Goal: Task Accomplishment & Management: Manage account settings

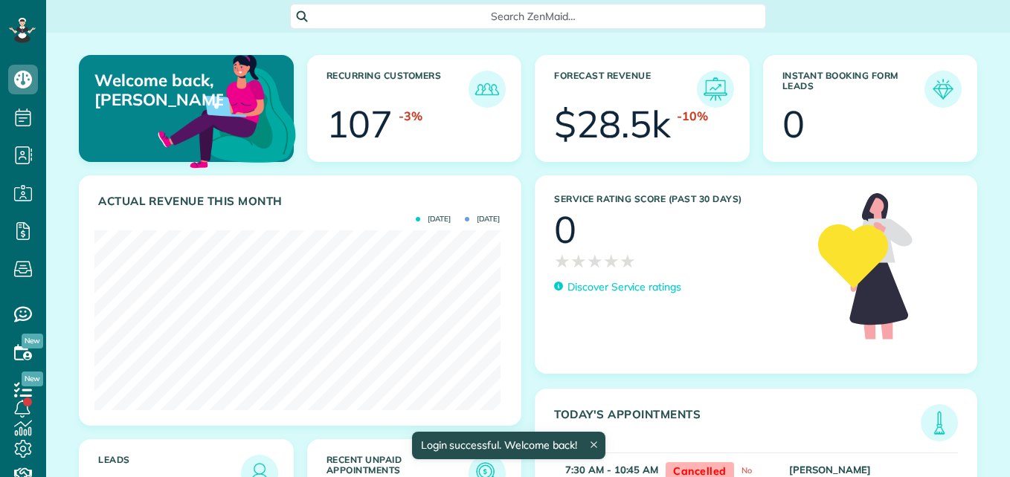
scroll to position [180, 405]
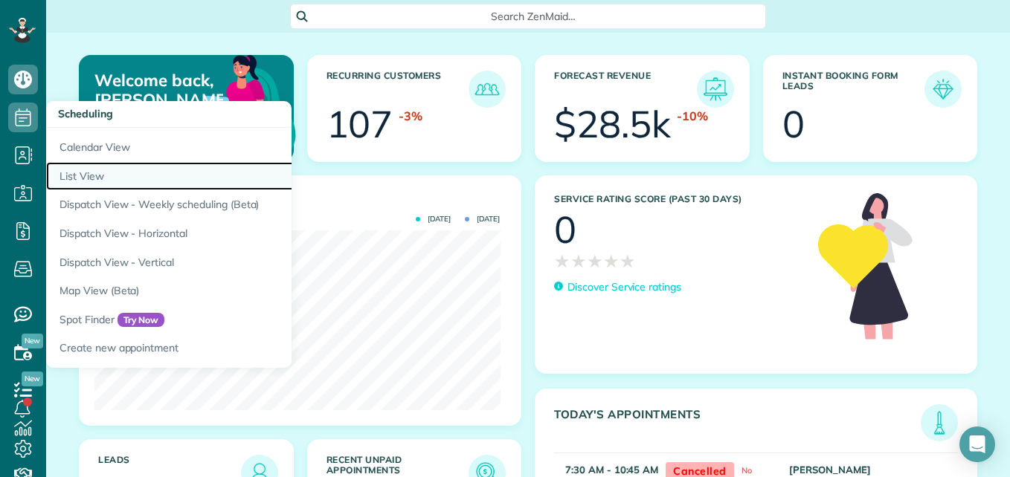
click at [84, 180] on link "List View" at bounding box center [232, 176] width 372 height 29
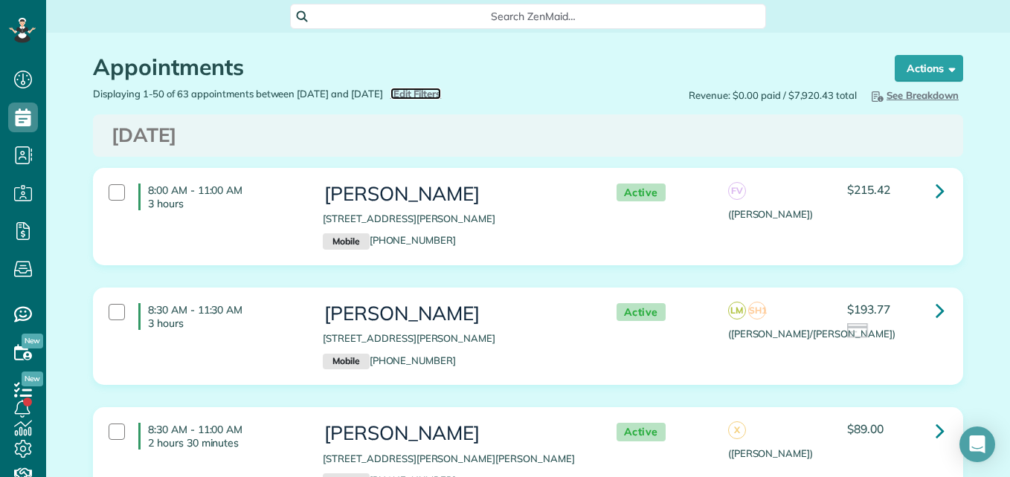
click at [442, 93] on span "Edit Filters" at bounding box center [417, 94] width 48 height 12
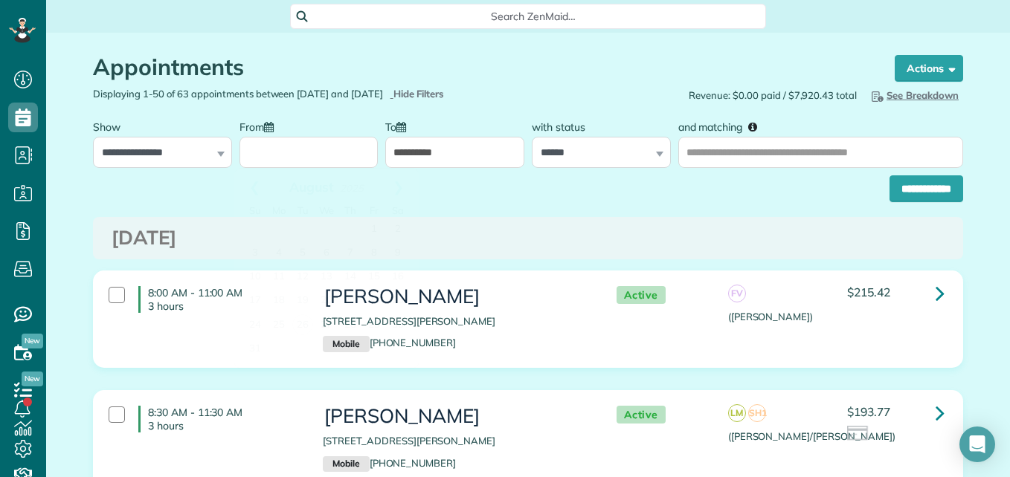
click at [348, 158] on input "From" at bounding box center [308, 152] width 139 height 31
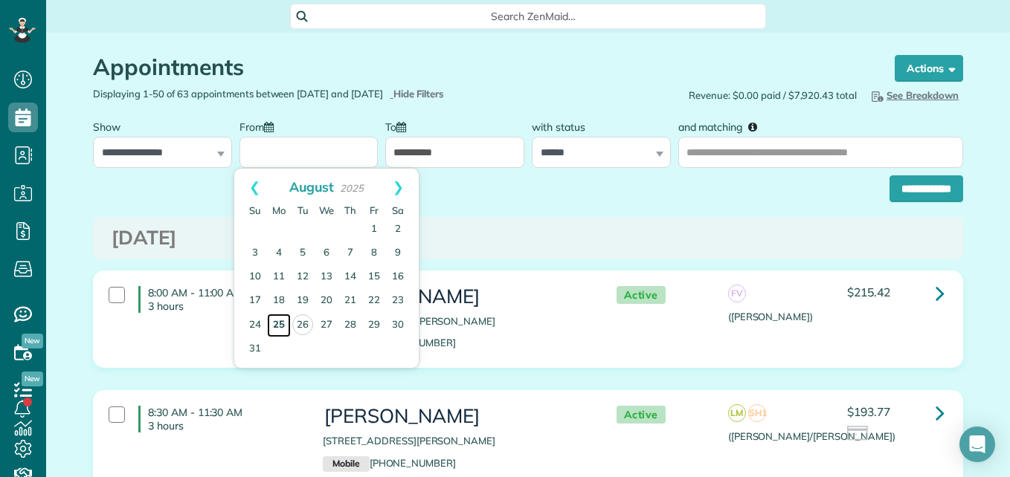
click at [281, 326] on link "25" at bounding box center [279, 326] width 24 height 24
type input "**********"
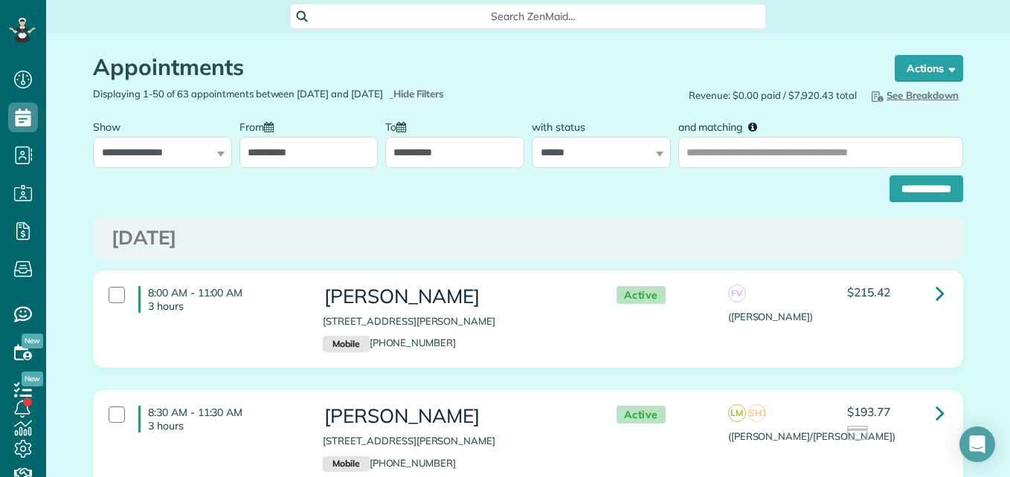
click at [929, 187] on input "**********" at bounding box center [926, 188] width 74 height 27
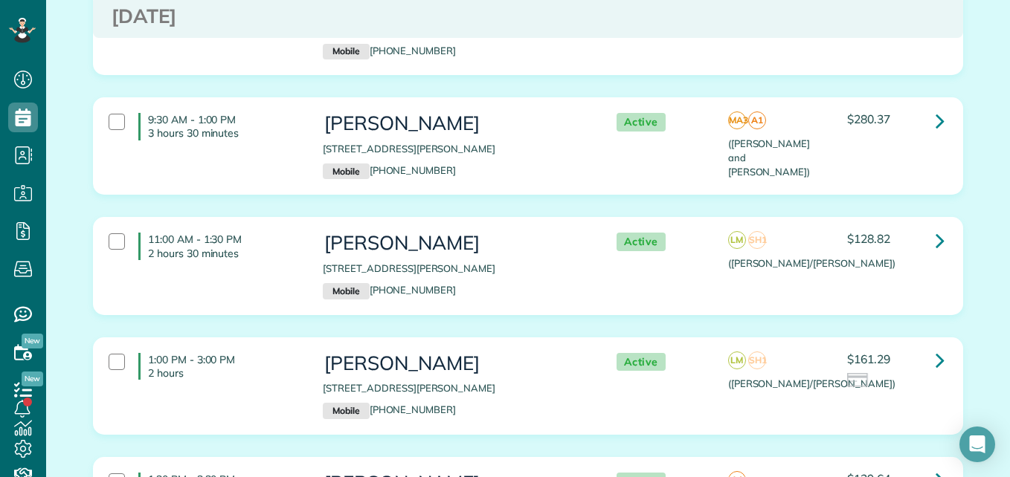
scroll to position [313, 0]
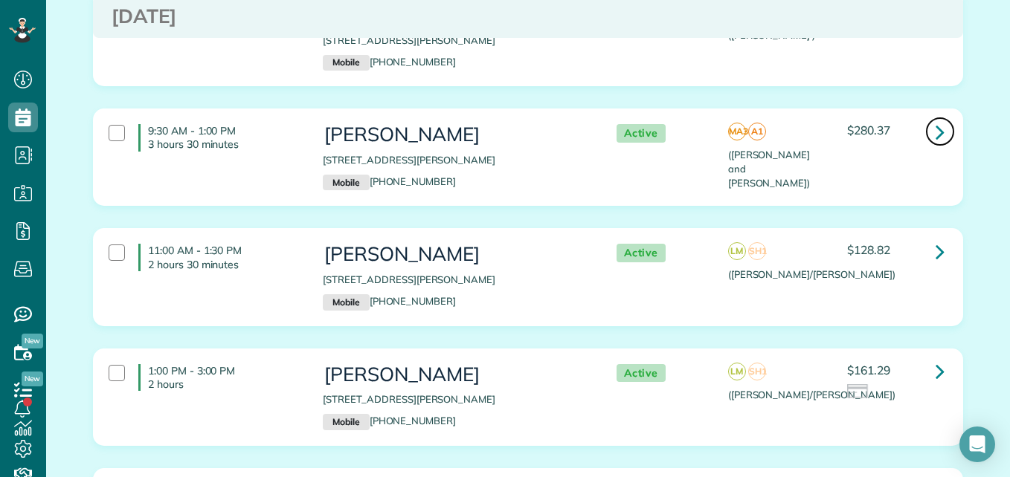
click at [935, 119] on icon at bounding box center [939, 132] width 9 height 26
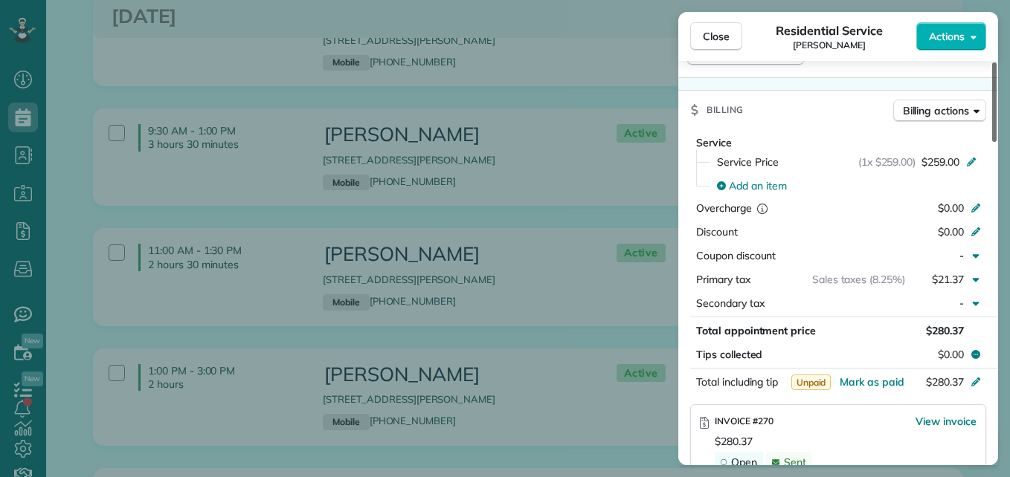
scroll to position [670, 0]
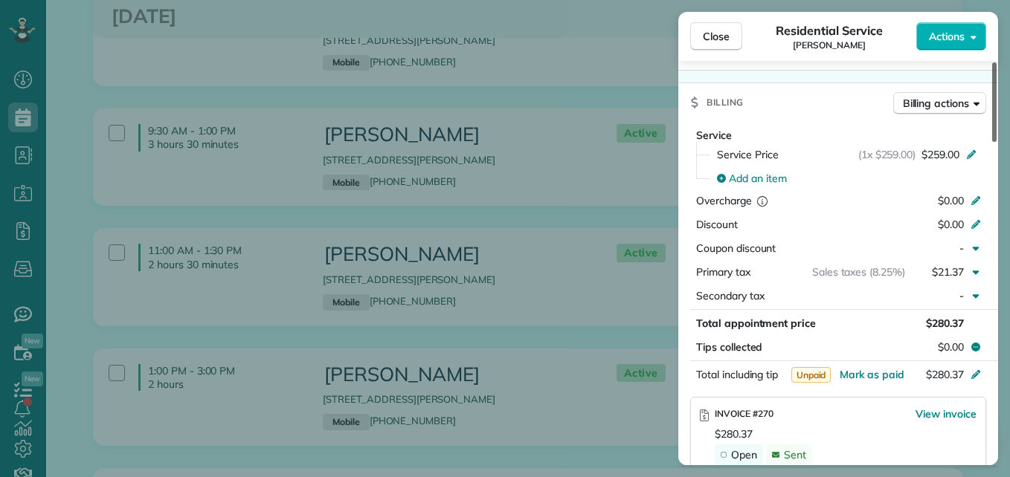
drag, startPoint x: 993, startPoint y: 121, endPoint x: 1009, endPoint y: 254, distance: 133.4
click at [996, 142] on div at bounding box center [994, 102] width 4 height 80
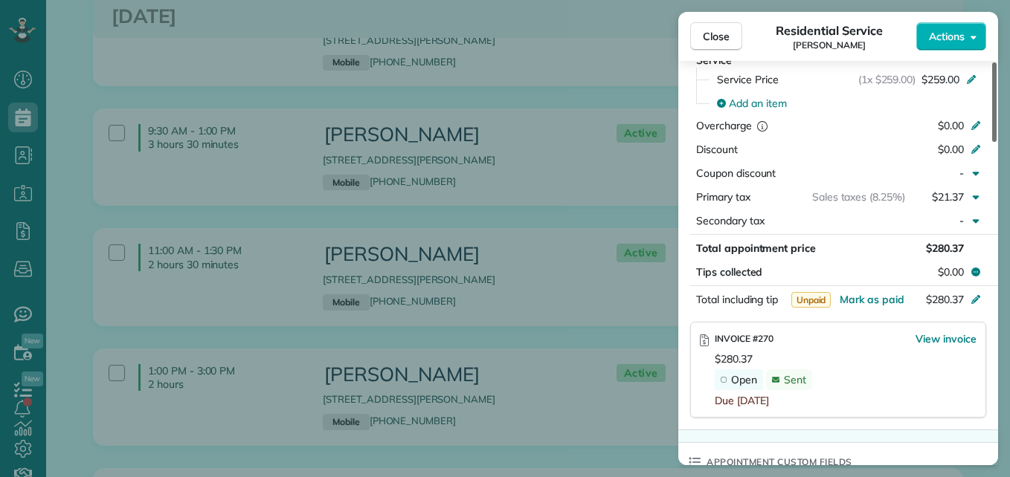
scroll to position [760, 0]
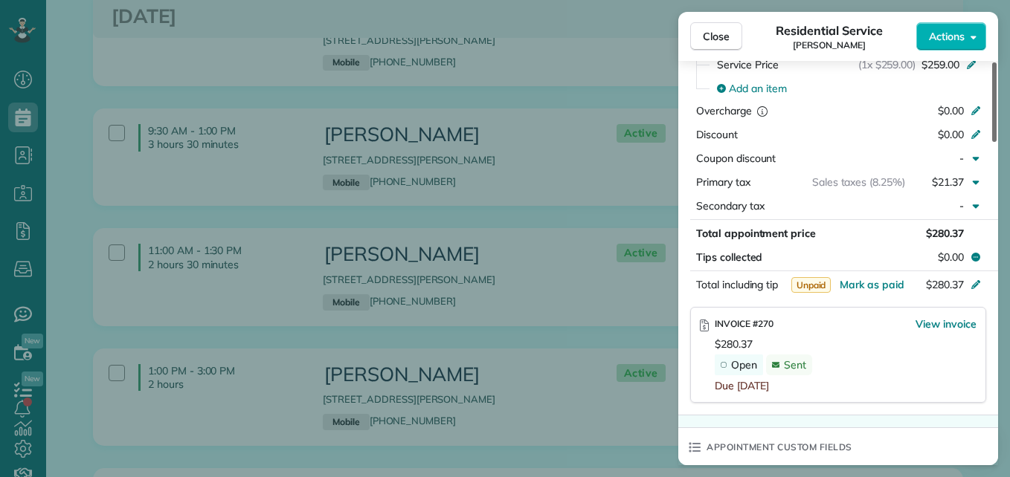
drag, startPoint x: 993, startPoint y: 234, endPoint x: 987, endPoint y: 253, distance: 19.5
click at [992, 142] on div at bounding box center [994, 102] width 4 height 80
click at [946, 322] on span "View invoice" at bounding box center [945, 324] width 61 height 15
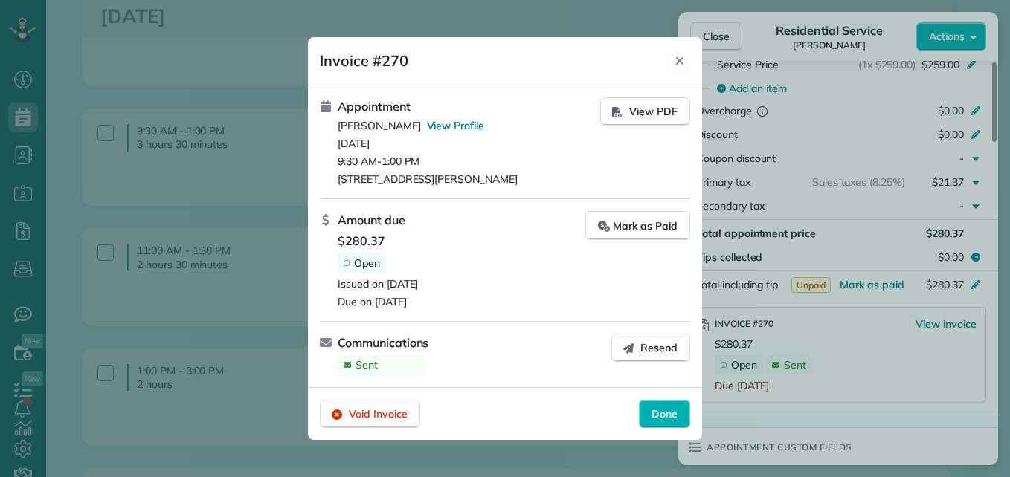
click at [680, 65] on icon "Close" at bounding box center [680, 61] width 12 height 12
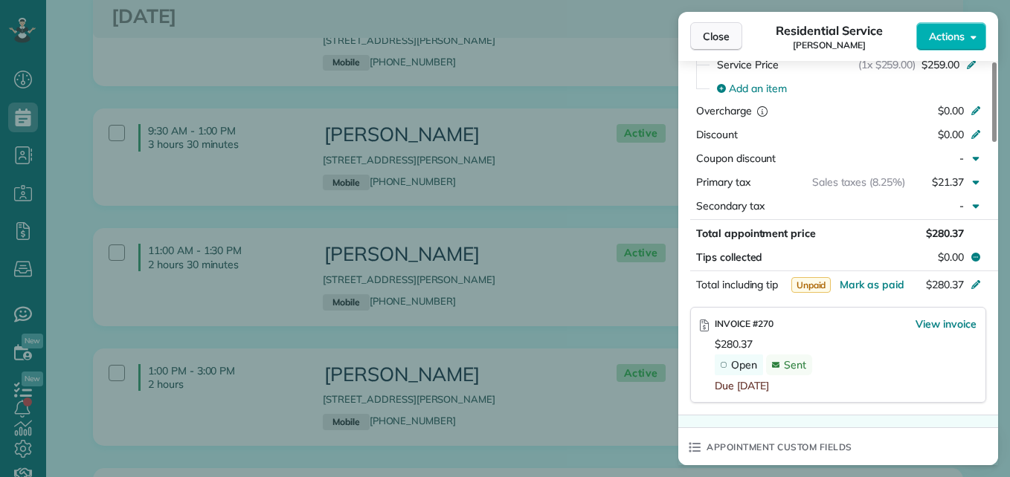
click at [716, 41] on span "Close" at bounding box center [716, 36] width 27 height 15
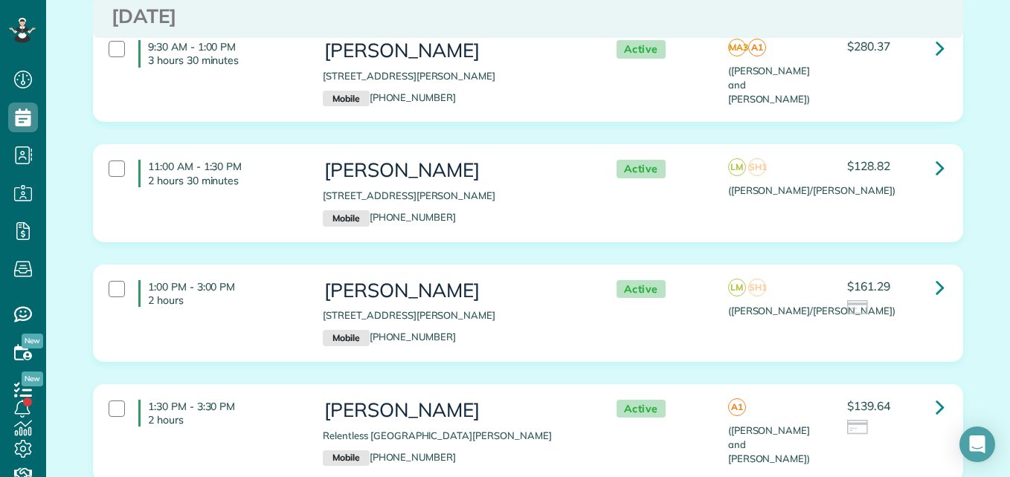
scroll to position [416, 0]
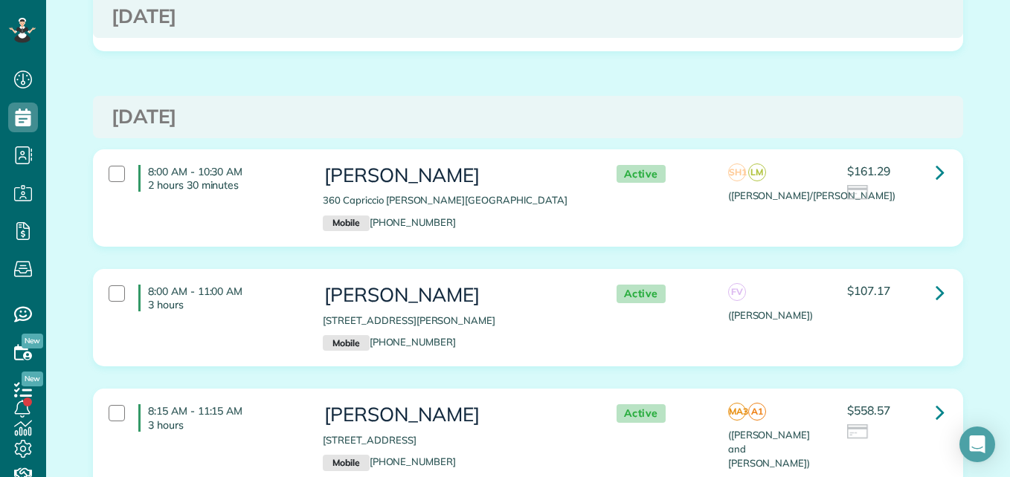
scroll to position [1689, 0]
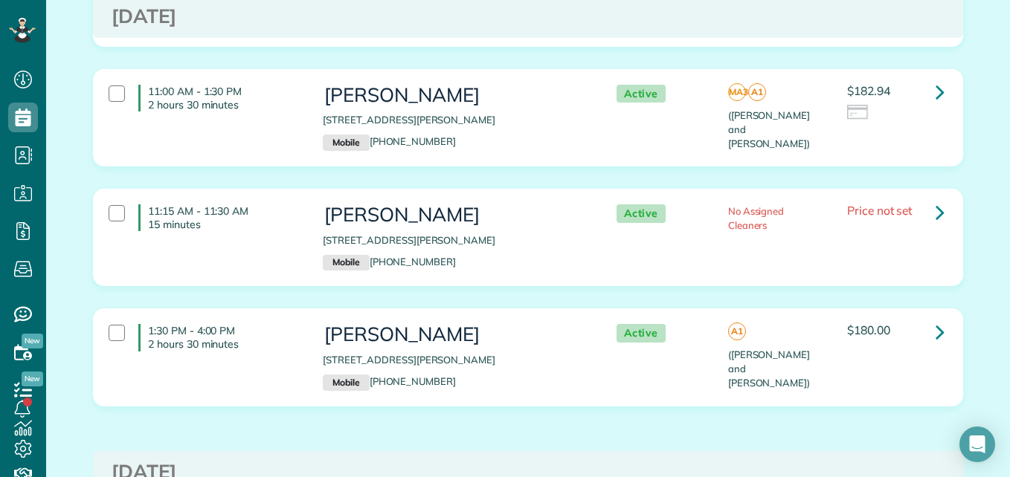
scroll to position [1410, 0]
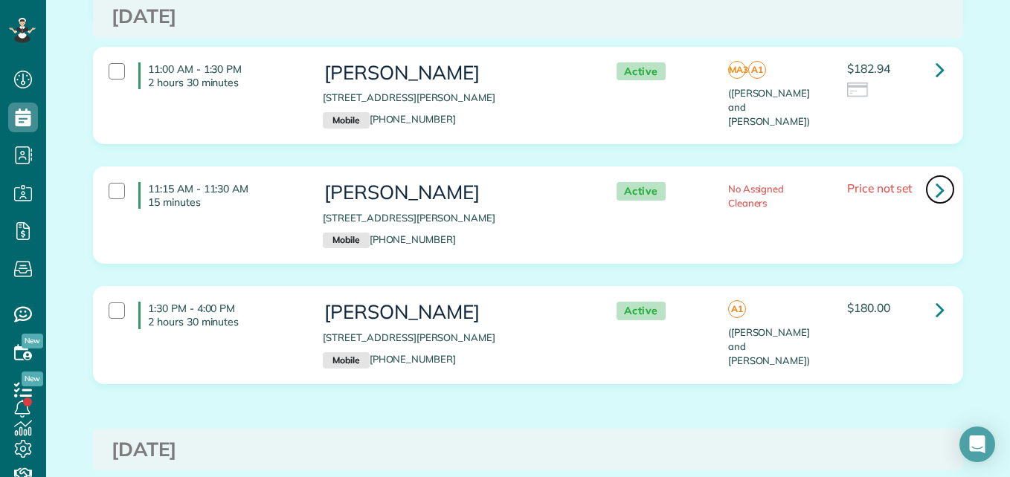
click at [940, 176] on link at bounding box center [940, 190] width 30 height 30
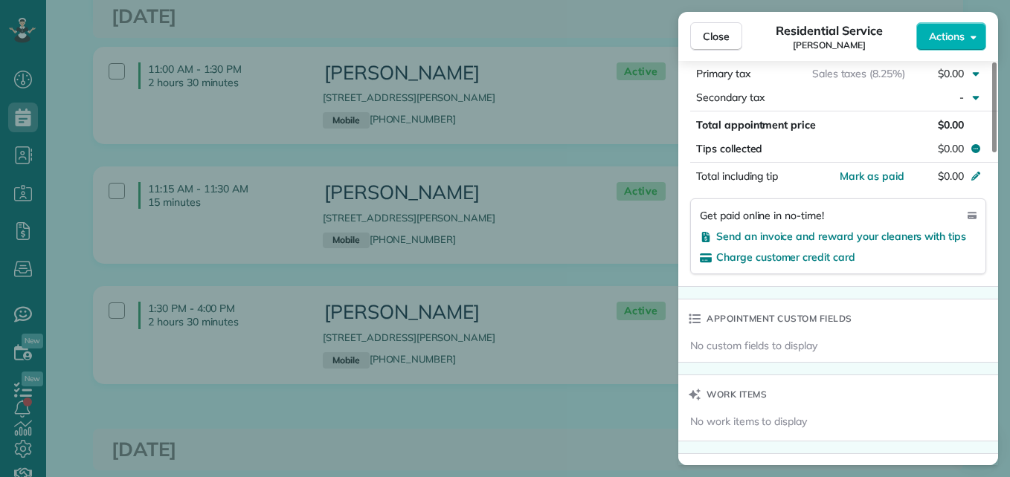
scroll to position [843, 0]
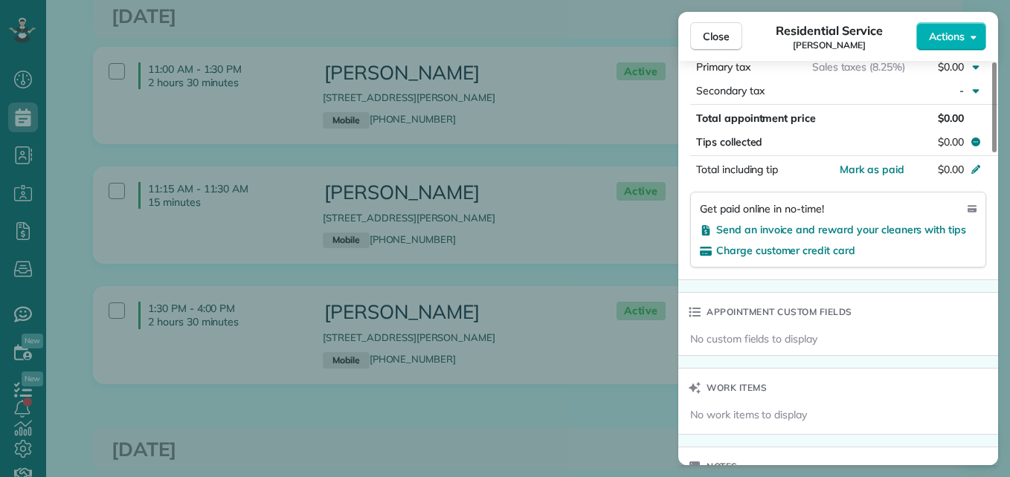
drag, startPoint x: 997, startPoint y: 97, endPoint x: 1009, endPoint y: 285, distance: 187.7
click at [996, 152] on div at bounding box center [994, 107] width 4 height 90
click at [894, 226] on span "Send an invoice and reward your cleaners with tips" at bounding box center [841, 229] width 250 height 13
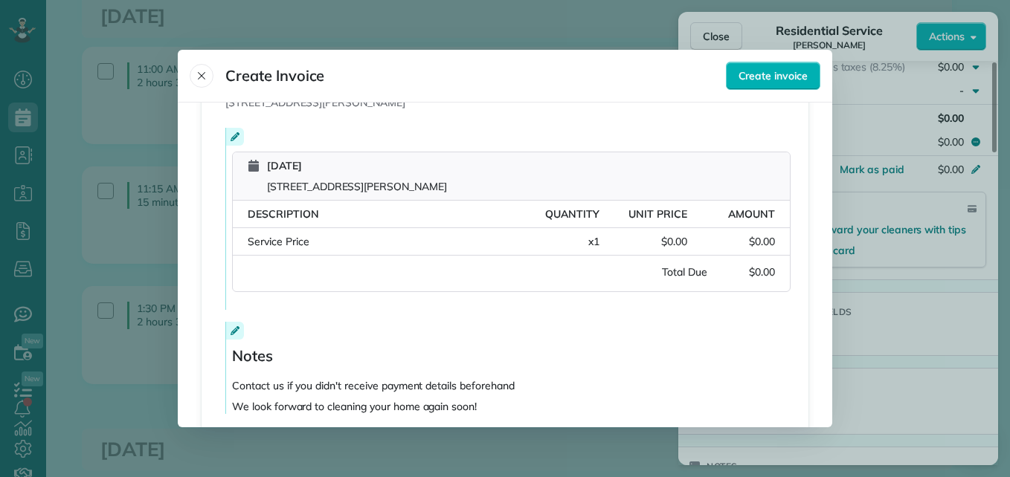
scroll to position [251, 0]
click at [776, 77] on span "Create invoice" at bounding box center [772, 75] width 69 height 15
click at [196, 70] on icon "Close" at bounding box center [202, 76] width 12 height 12
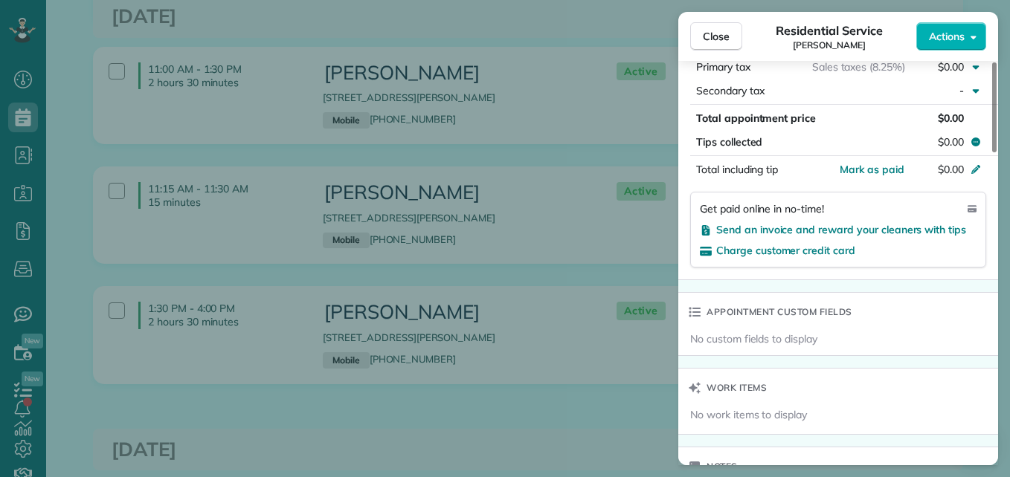
click at [949, 116] on span "$0.00" at bounding box center [951, 118] width 26 height 13
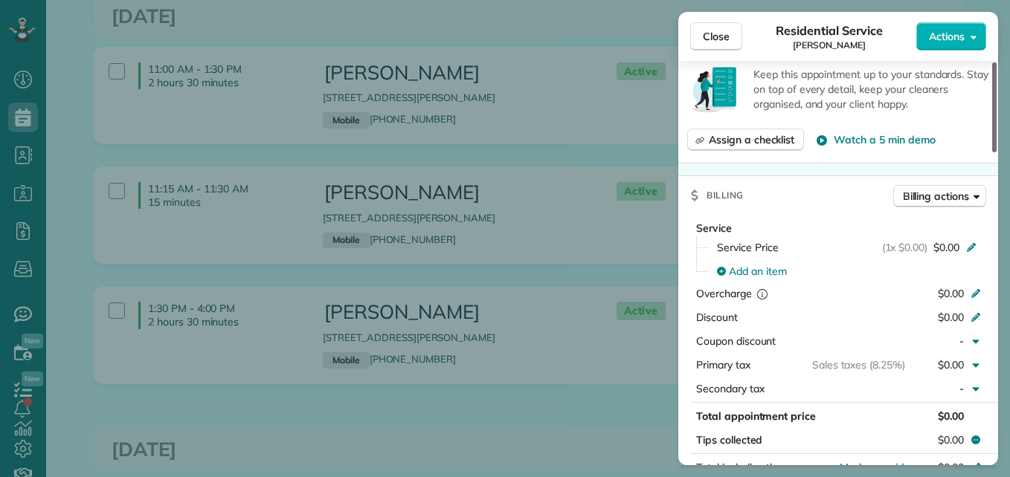
scroll to position [535, 0]
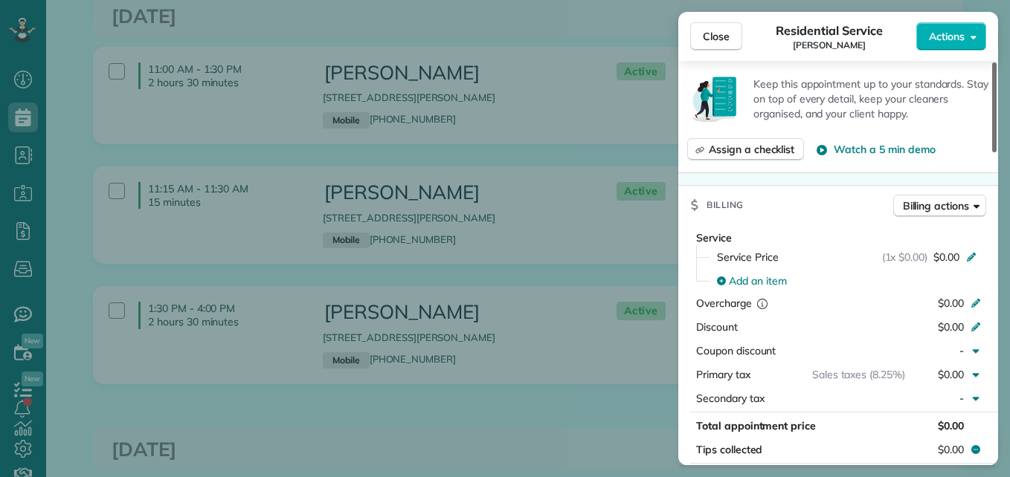
drag, startPoint x: 992, startPoint y: 317, endPoint x: 992, endPoint y: 248, distance: 68.4
click at [992, 152] on div at bounding box center [994, 107] width 4 height 90
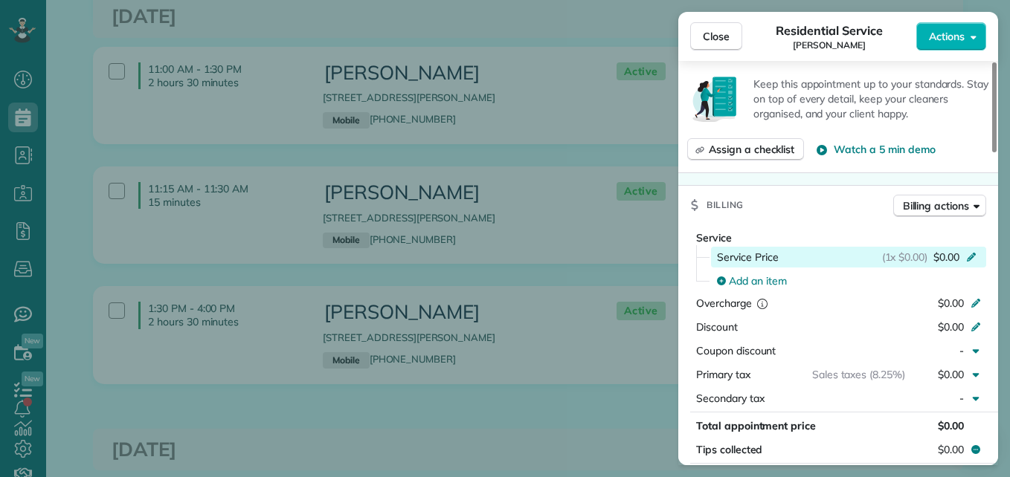
click at [945, 257] on span "$0.00" at bounding box center [946, 257] width 26 height 15
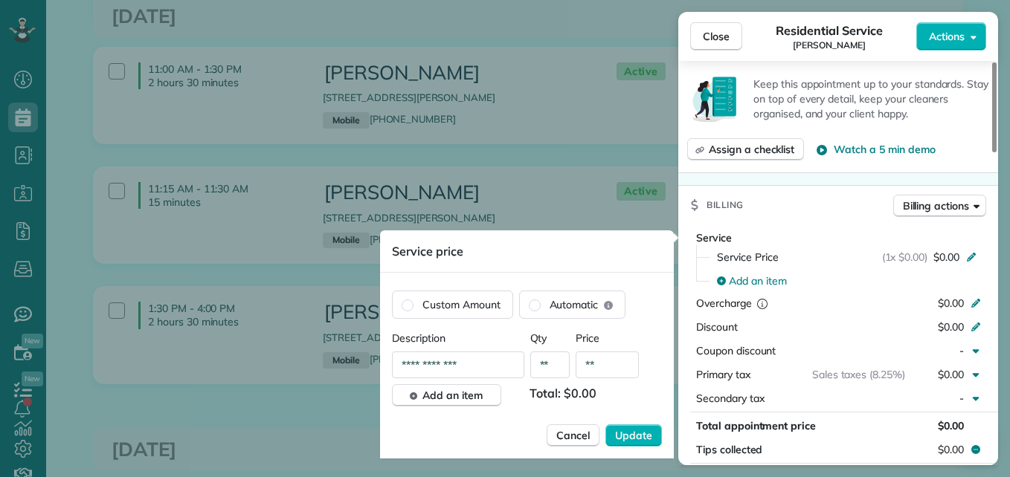
click at [599, 361] on input "**" at bounding box center [606, 365] width 63 height 27
type input "**"
click at [651, 433] on span "Update" at bounding box center [633, 435] width 37 height 15
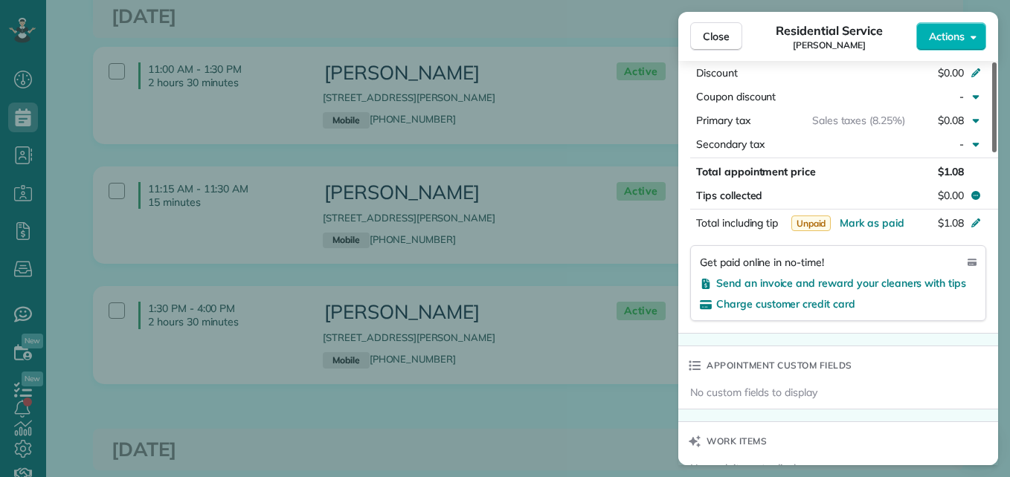
scroll to position [803, 0]
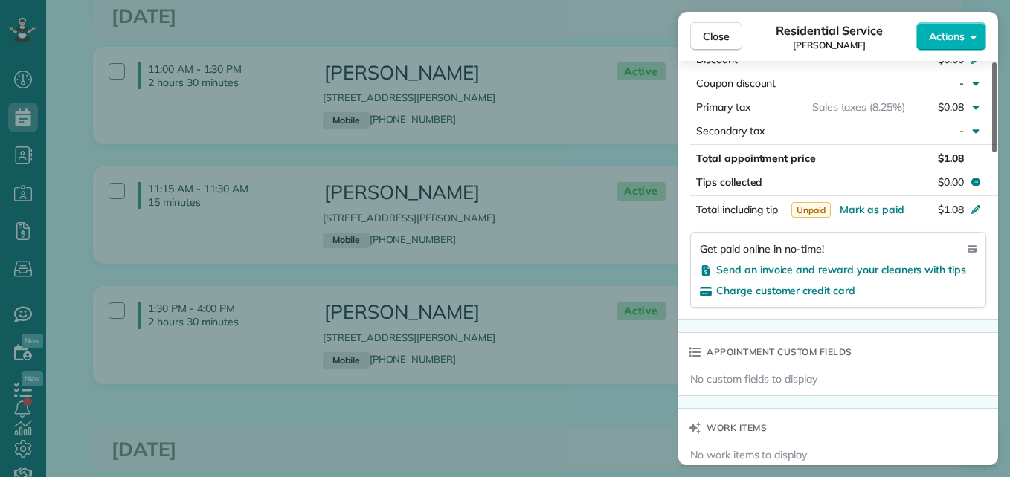
drag, startPoint x: 993, startPoint y: 202, endPoint x: 1002, endPoint y: 261, distance: 59.3
click at [996, 152] on div at bounding box center [994, 107] width 4 height 90
click at [900, 271] on span "Send an invoice and reward your cleaners with tips" at bounding box center [841, 269] width 250 height 13
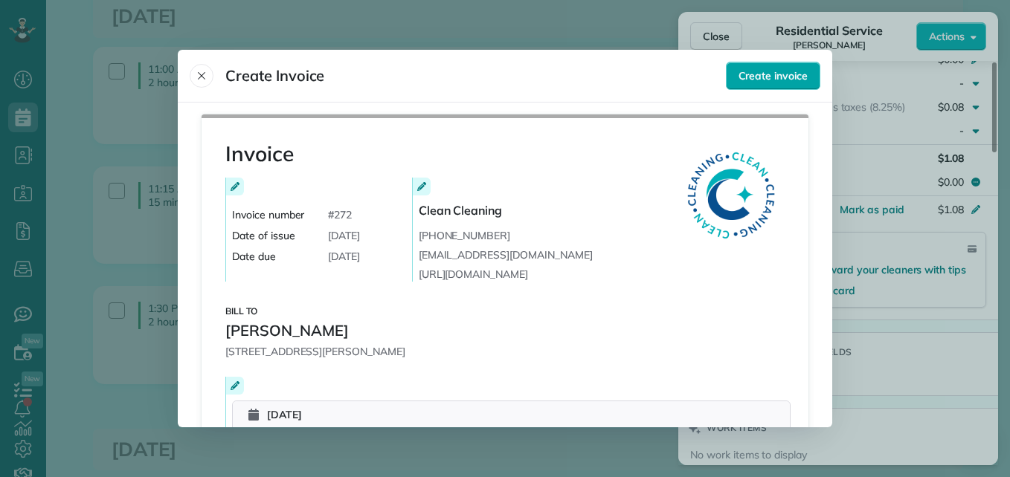
click at [764, 81] on span "Create invoice" at bounding box center [772, 75] width 69 height 15
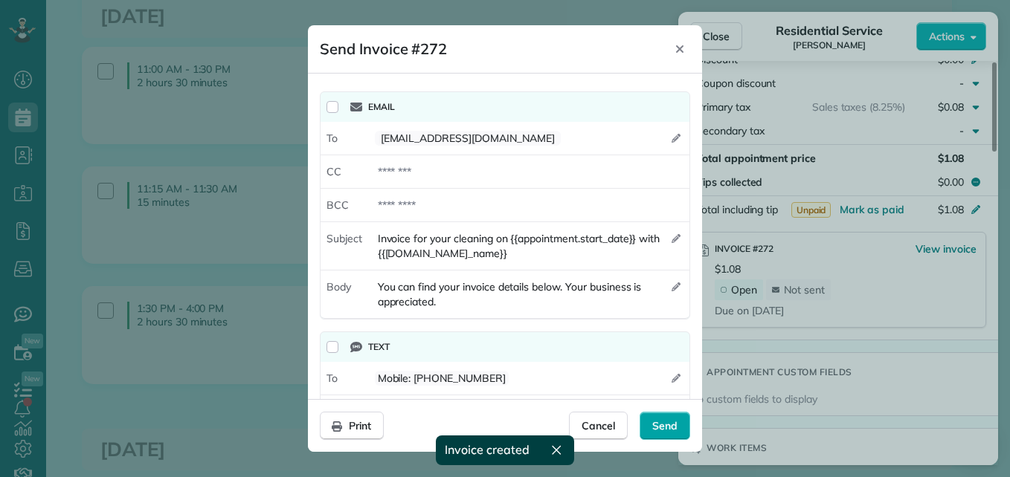
click at [651, 428] on div "Send" at bounding box center [664, 426] width 51 height 28
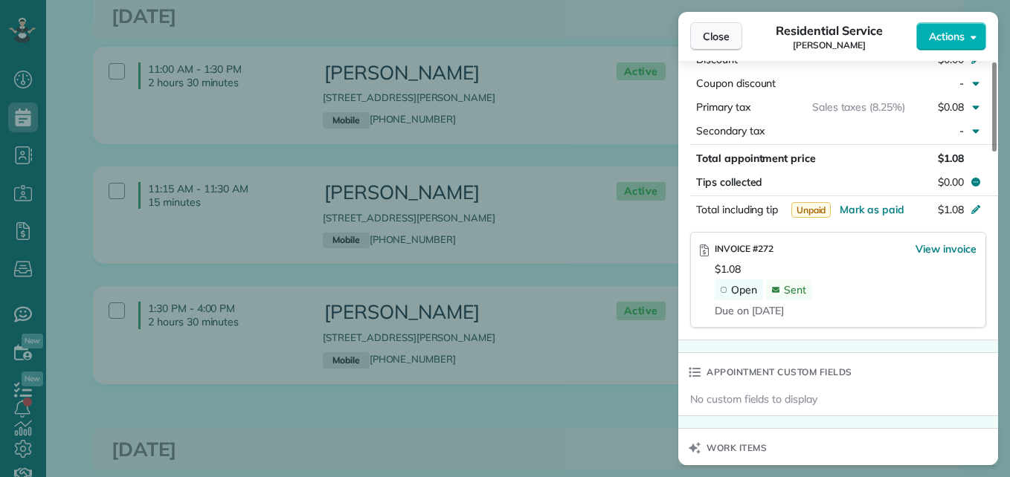
click at [727, 46] on button "Close" at bounding box center [716, 36] width 52 height 28
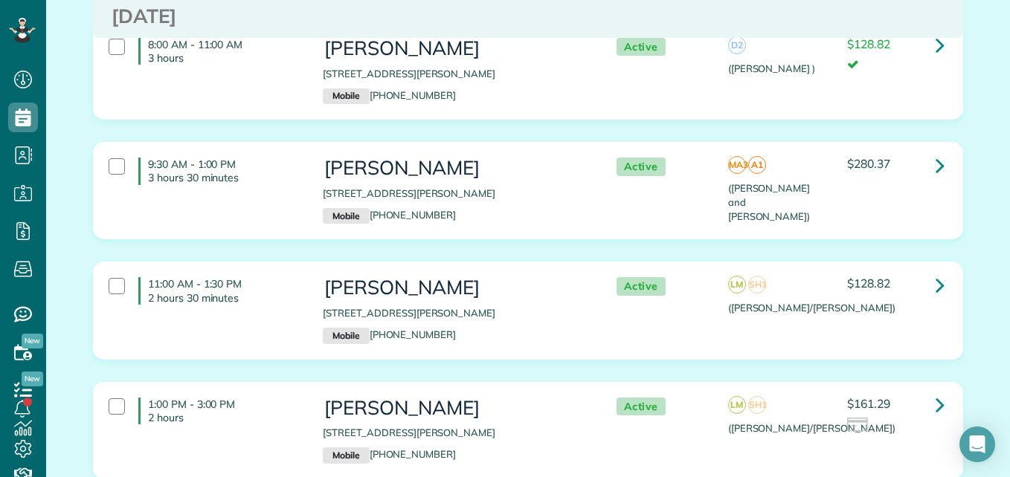
scroll to position [246, 0]
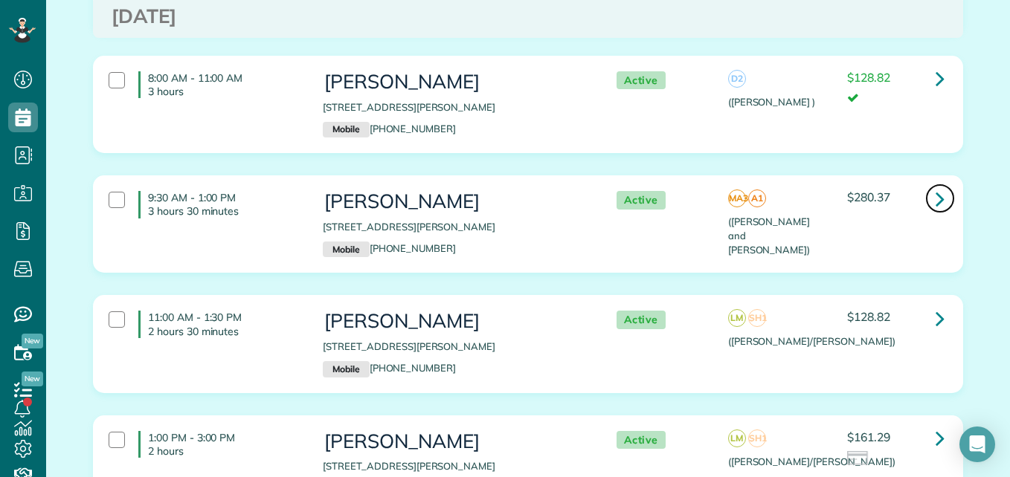
click at [935, 186] on icon at bounding box center [939, 199] width 9 height 26
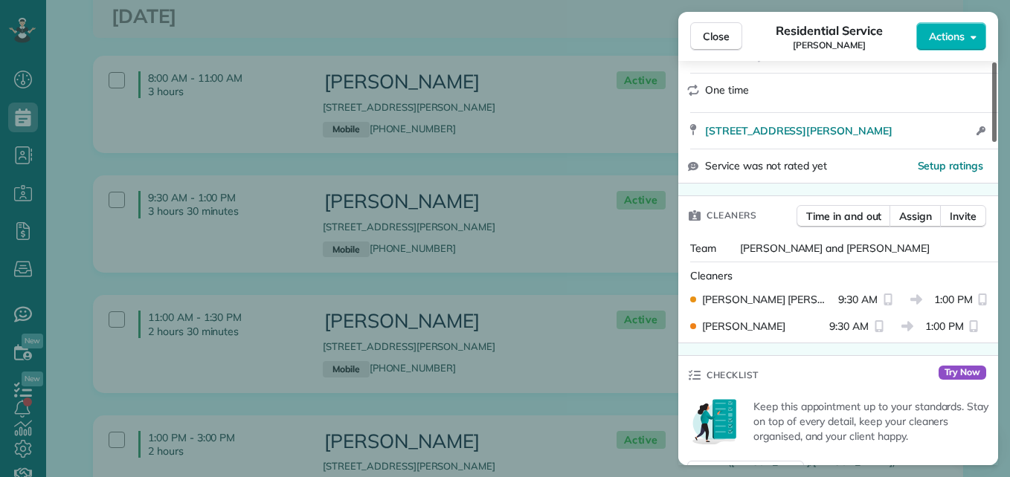
scroll to position [252, 0]
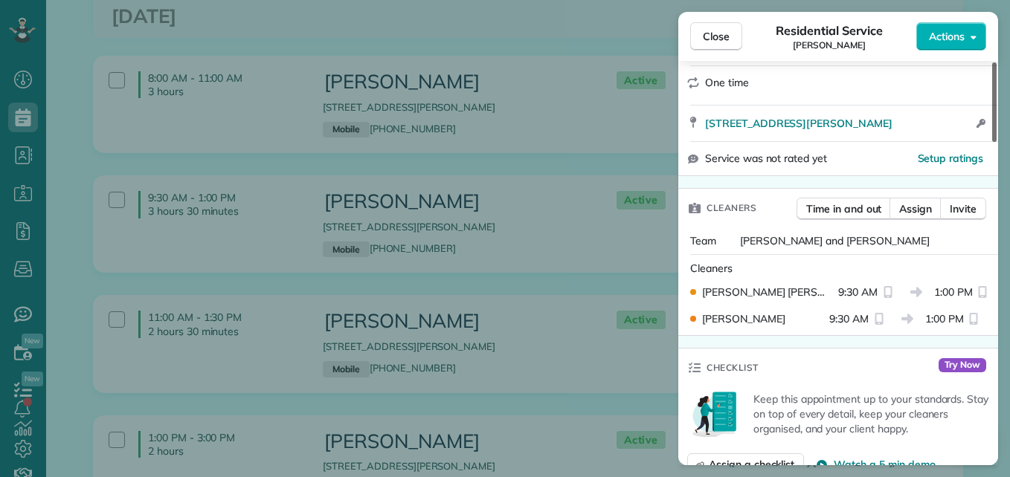
drag, startPoint x: 992, startPoint y: 107, endPoint x: 995, endPoint y: 157, distance: 49.9
click at [995, 142] on div at bounding box center [994, 102] width 4 height 80
click at [706, 36] on span "Close" at bounding box center [716, 36] width 27 height 15
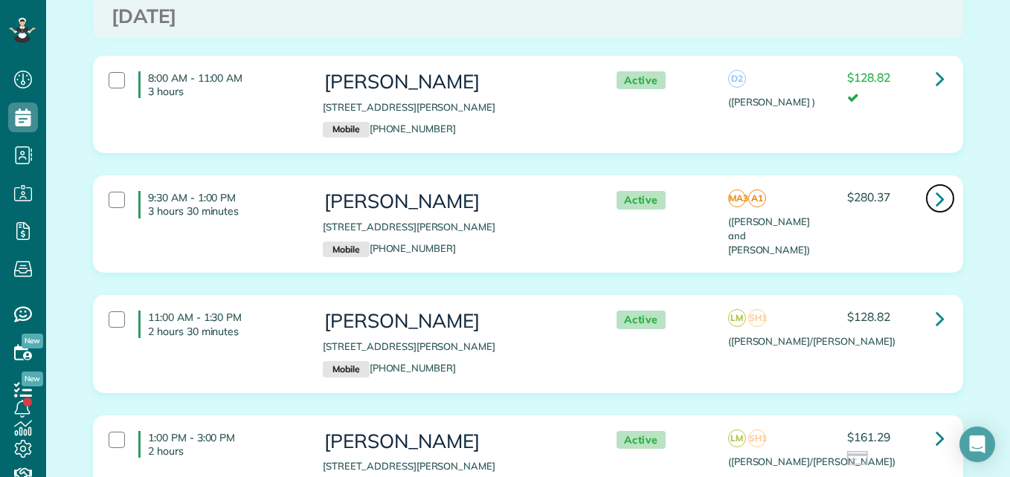
click at [937, 187] on icon at bounding box center [939, 199] width 9 height 26
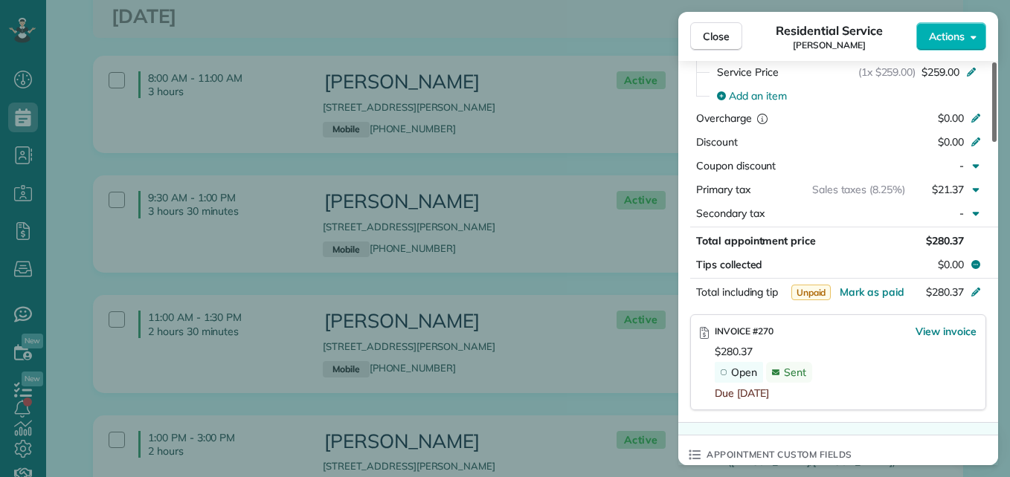
scroll to position [760, 0]
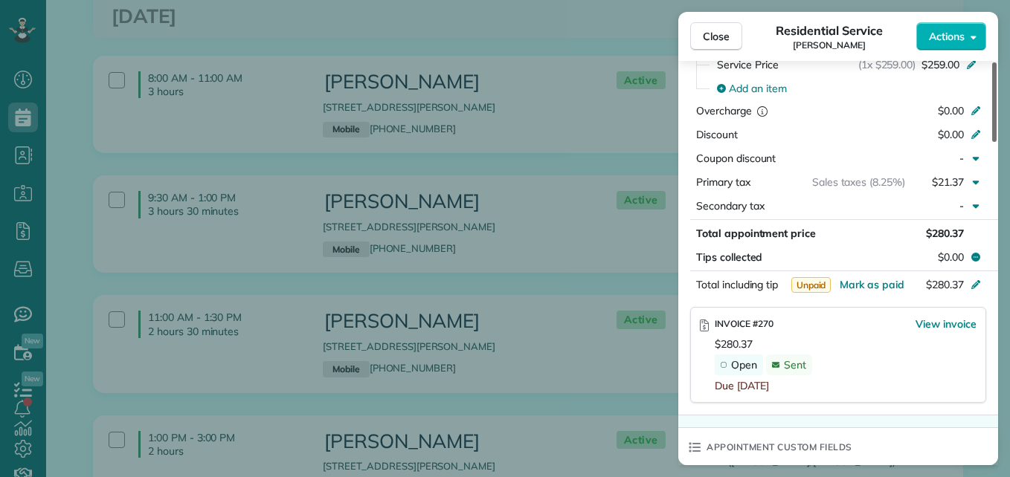
drag, startPoint x: 995, startPoint y: 127, endPoint x: 1012, endPoint y: 277, distance: 151.2
click at [996, 142] on div at bounding box center [994, 102] width 4 height 80
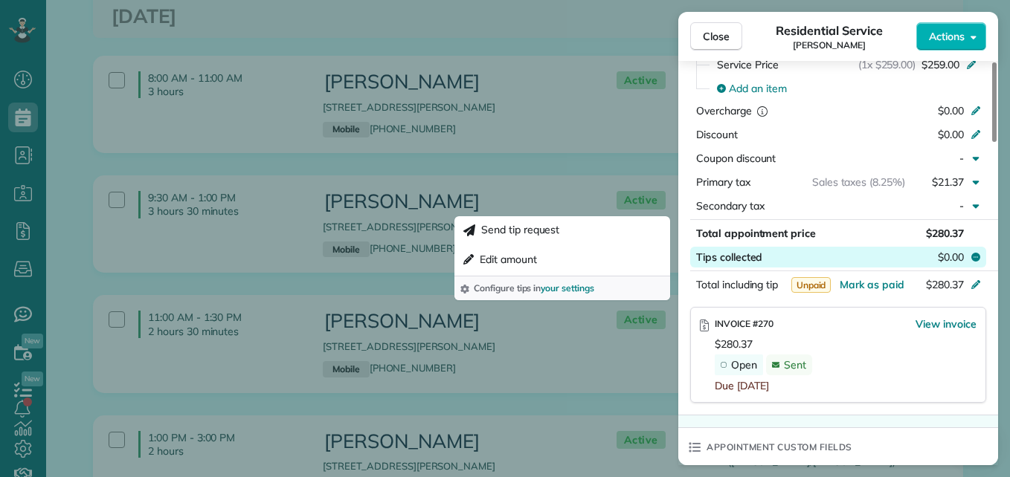
click at [975, 254] on icon at bounding box center [975, 257] width 9 height 9
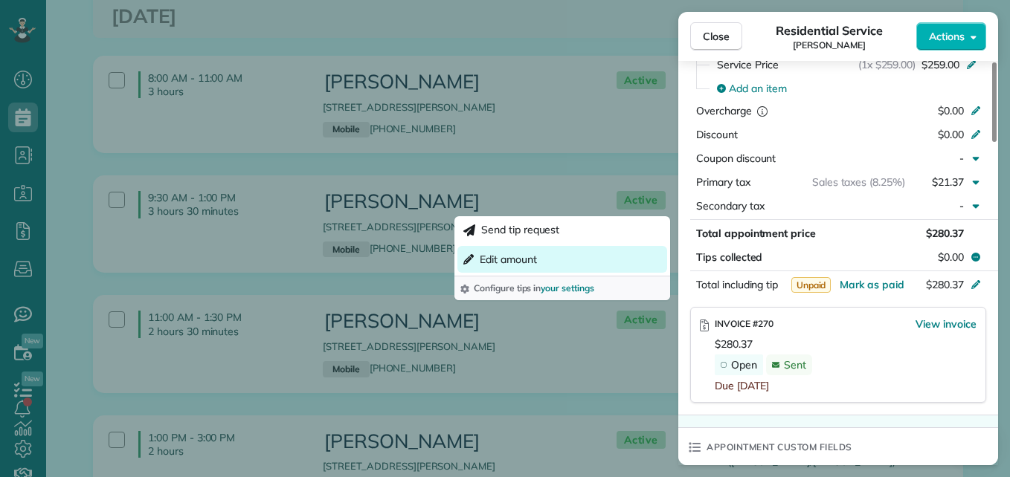
click at [544, 263] on button "Edit amount" at bounding box center [562, 259] width 210 height 27
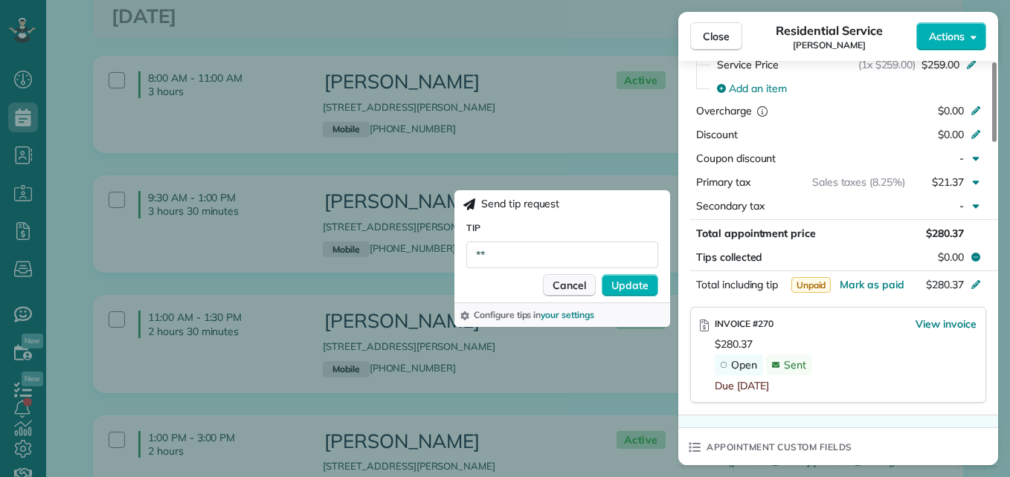
click at [565, 284] on span "Cancel" at bounding box center [568, 285] width 33 height 15
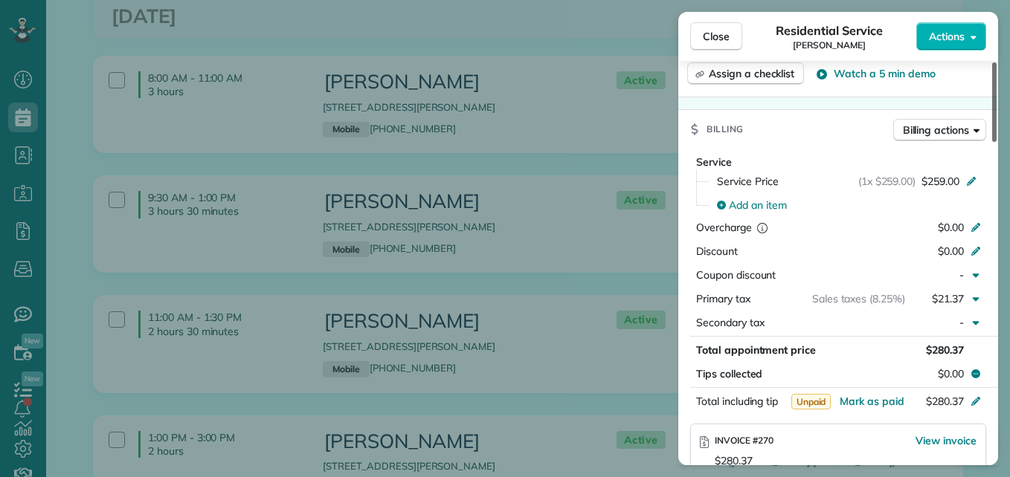
scroll to position [0, 0]
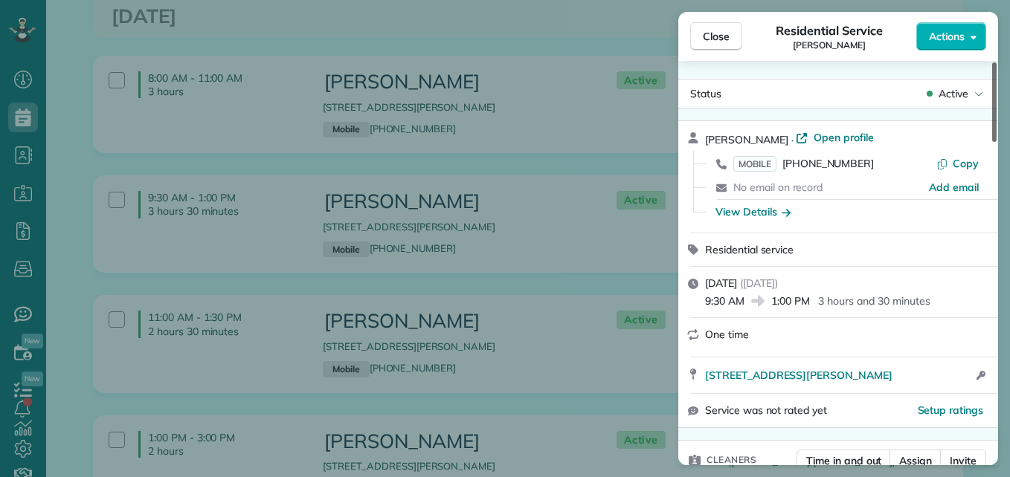
drag, startPoint x: 995, startPoint y: 274, endPoint x: 973, endPoint y: -24, distance: 298.2
click at [992, 62] on div at bounding box center [994, 102] width 4 height 80
click at [835, 135] on span "Open profile" at bounding box center [843, 137] width 60 height 15
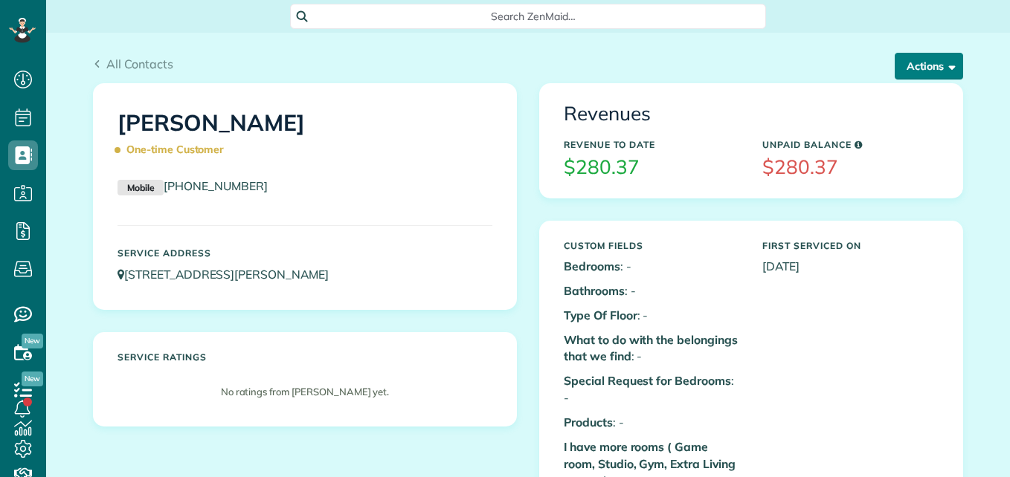
scroll to position [7, 7]
click at [914, 67] on button "Actions" at bounding box center [928, 66] width 68 height 27
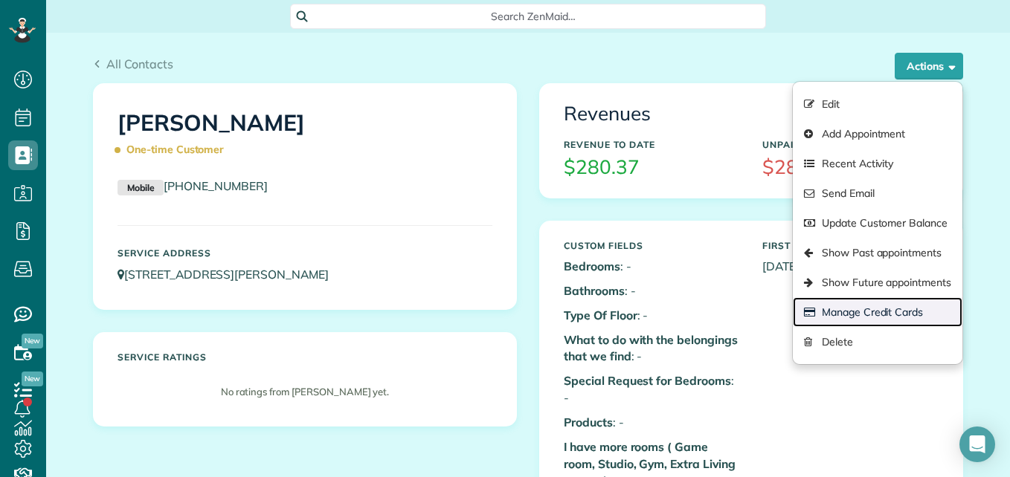
click at [877, 315] on link "Manage Credit Cards" at bounding box center [878, 312] width 170 height 30
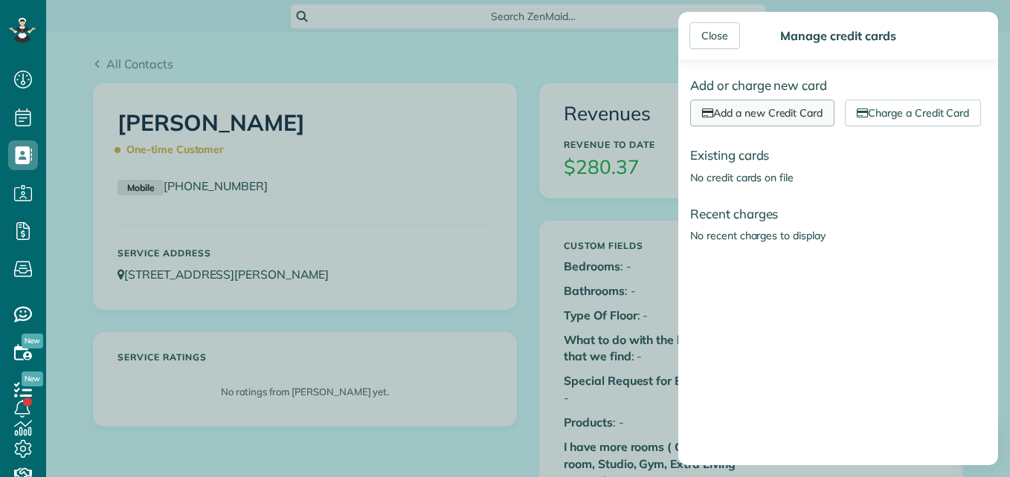
click at [755, 118] on link "Add a new Credit Card" at bounding box center [762, 113] width 144 height 27
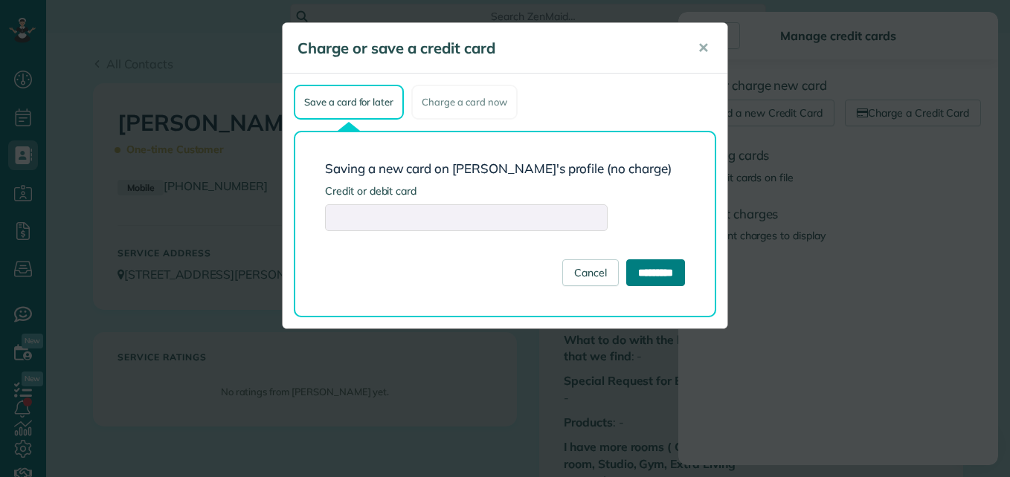
click at [648, 276] on input "*********" at bounding box center [655, 272] width 59 height 27
type input "**********"
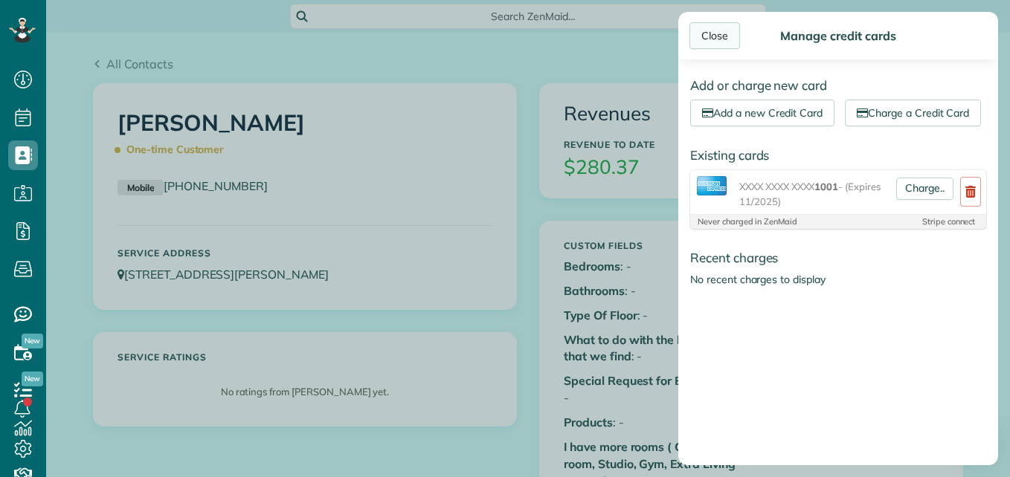
click at [720, 36] on div "Close" at bounding box center [714, 35] width 51 height 27
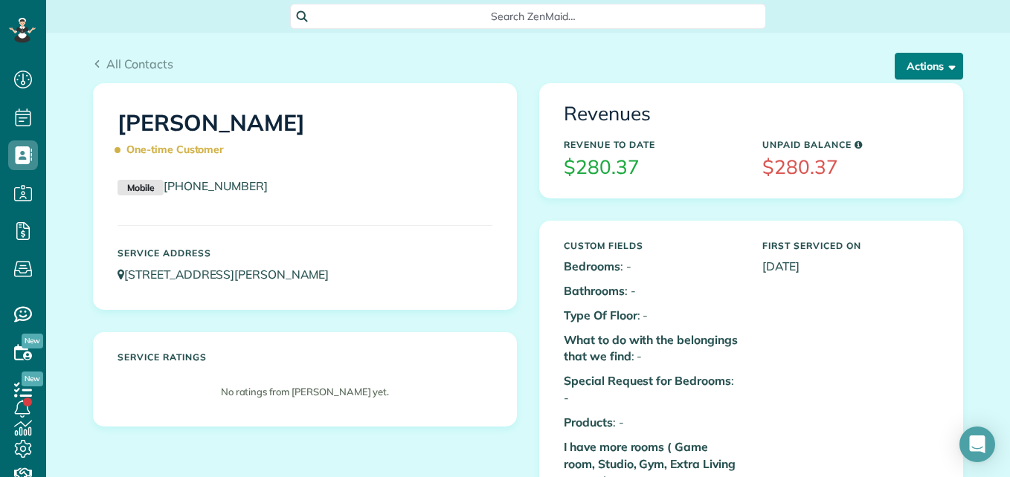
click at [924, 68] on button "Actions" at bounding box center [928, 66] width 68 height 27
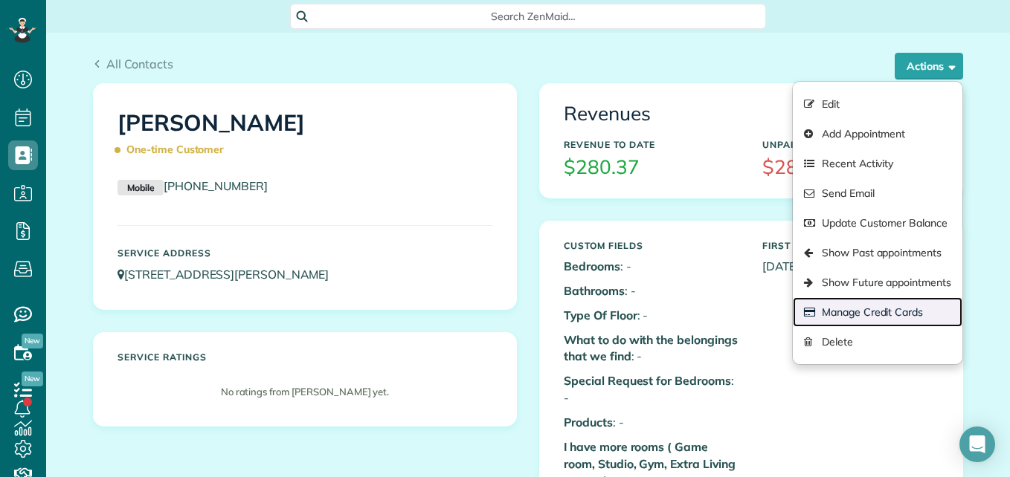
click at [820, 306] on link "Manage Credit Cards" at bounding box center [878, 312] width 170 height 30
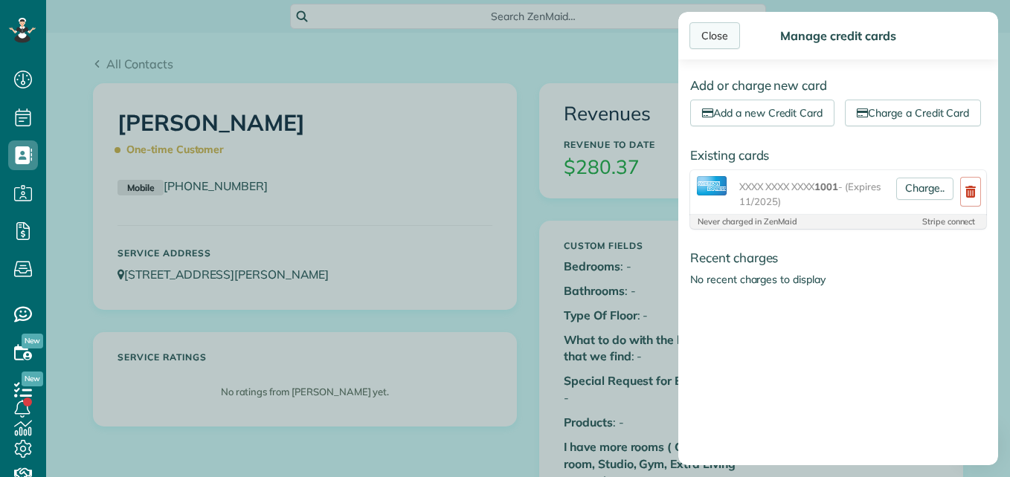
click at [723, 38] on div "Close" at bounding box center [714, 35] width 51 height 27
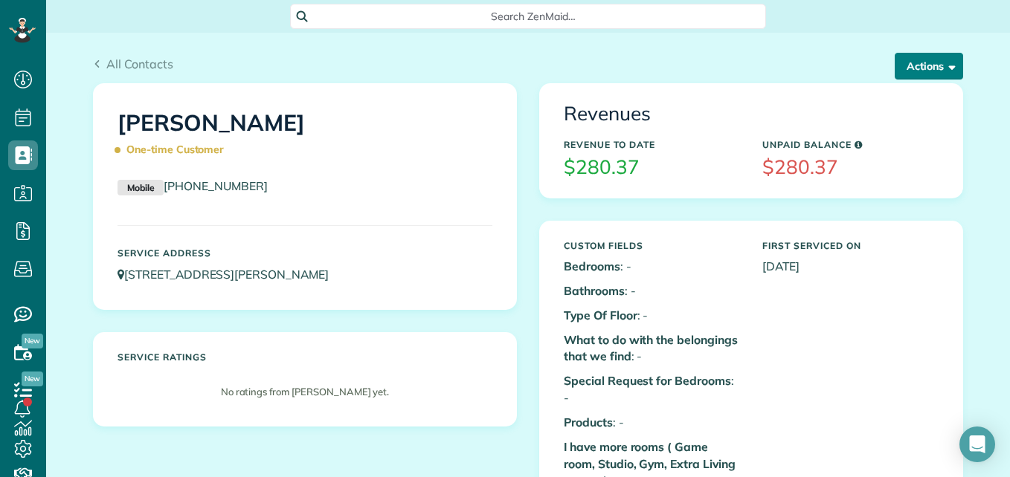
click at [906, 71] on button "Actions" at bounding box center [928, 66] width 68 height 27
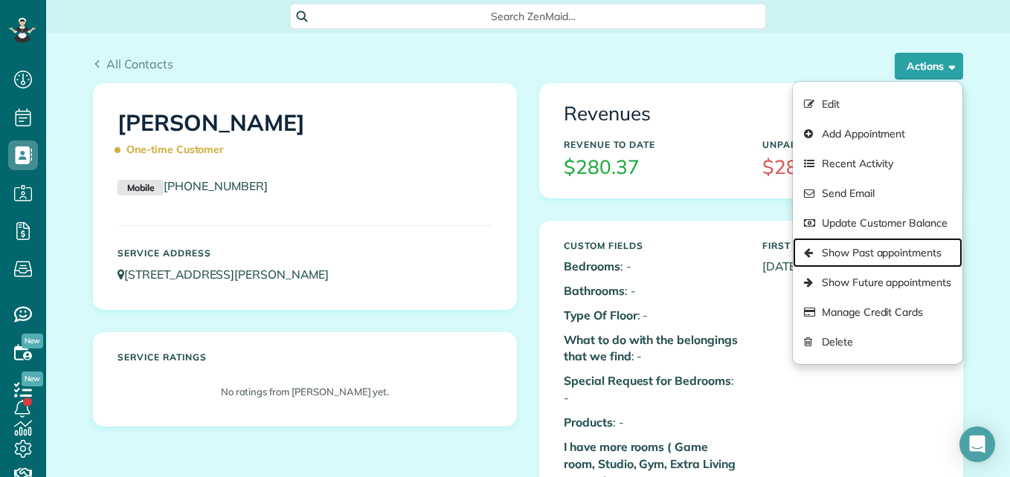
click at [844, 260] on link "Show Past appointments" at bounding box center [878, 253] width 170 height 30
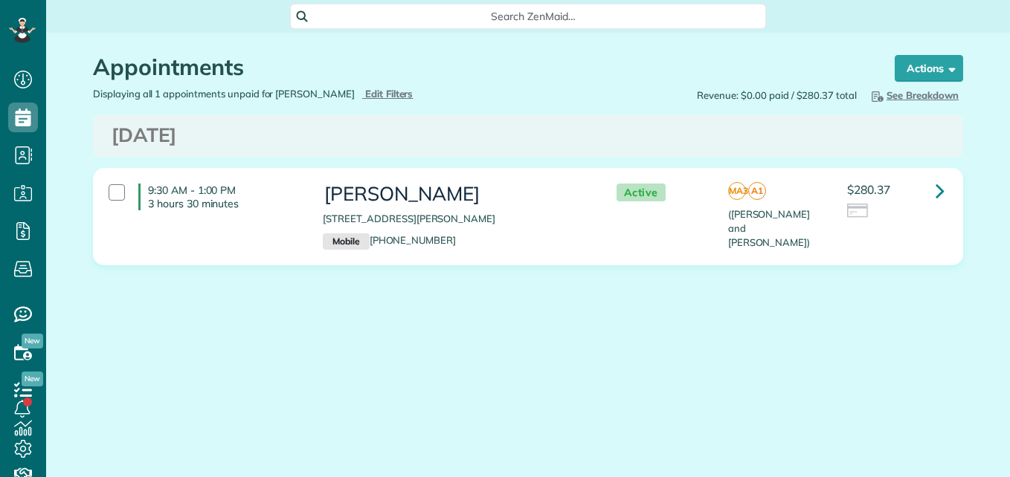
scroll to position [7, 7]
click at [934, 190] on link at bounding box center [940, 191] width 30 height 30
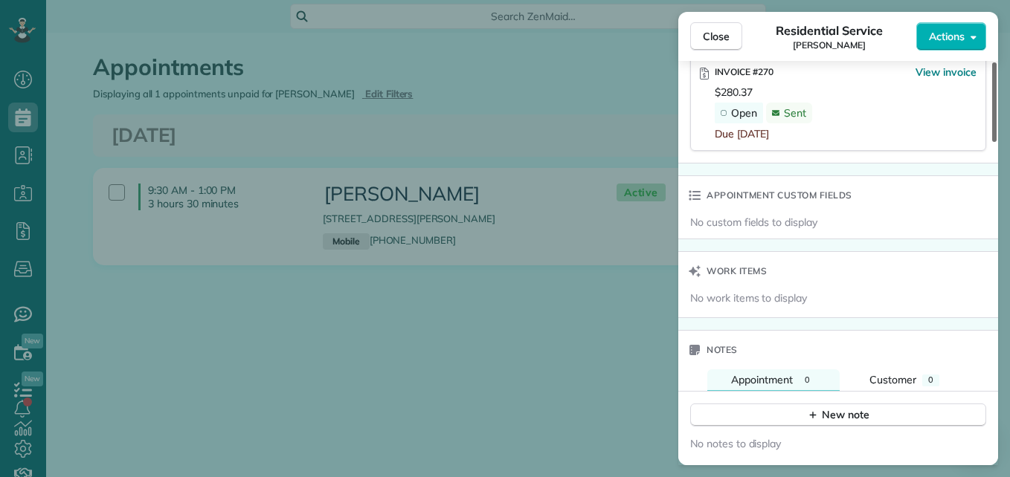
scroll to position [1019, 0]
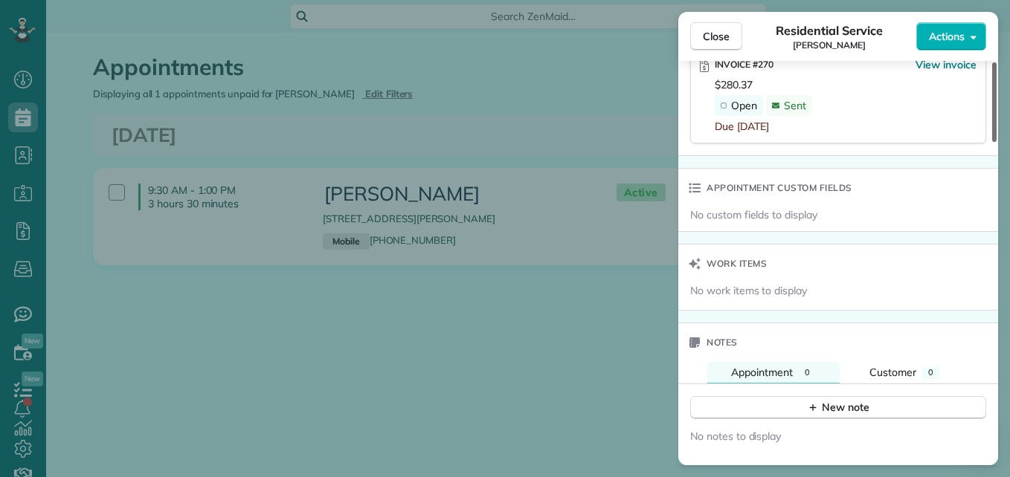
drag, startPoint x: 995, startPoint y: 120, endPoint x: 993, endPoint y: 321, distance: 201.5
click at [993, 142] on div at bounding box center [994, 102] width 4 height 80
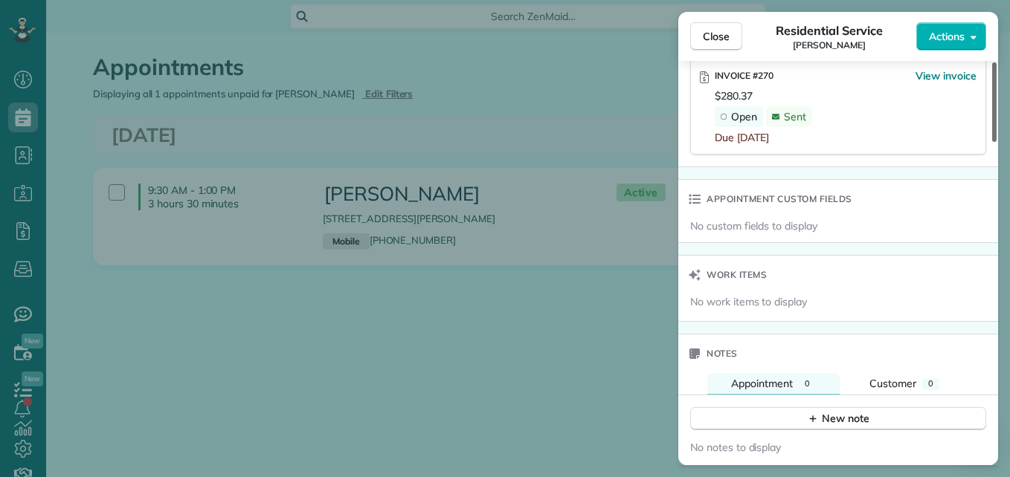
scroll to position [1001, 0]
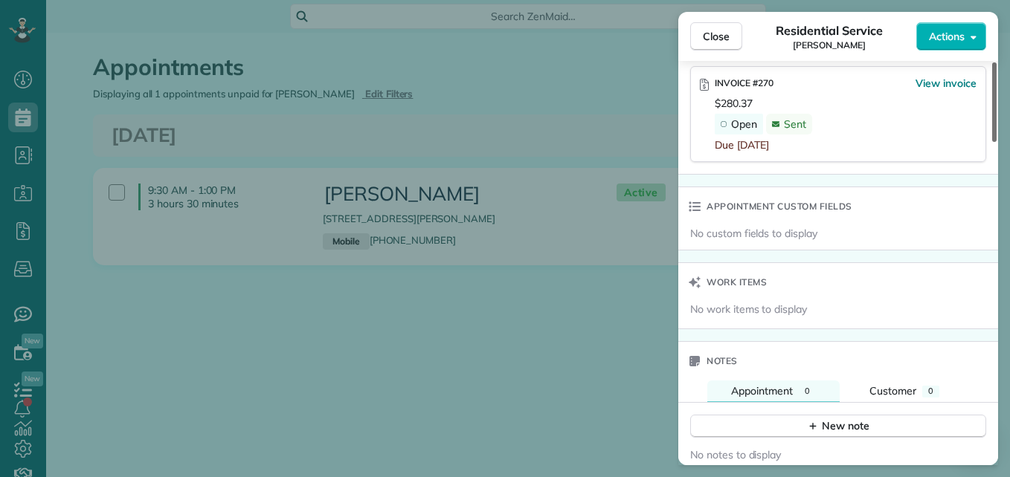
click at [993, 142] on div at bounding box center [994, 102] width 4 height 80
click at [946, 84] on span "View invoice" at bounding box center [945, 83] width 61 height 15
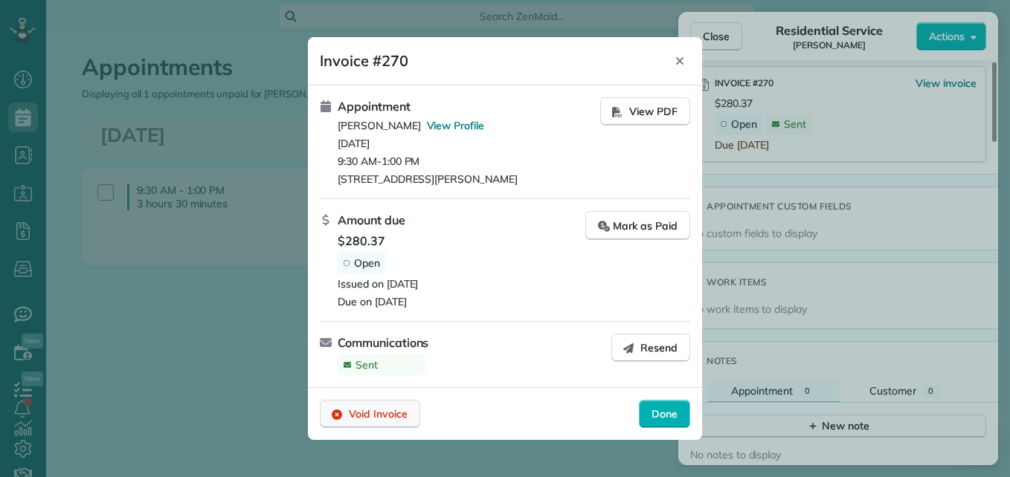
click at [355, 409] on span "Void Invoice" at bounding box center [378, 414] width 59 height 15
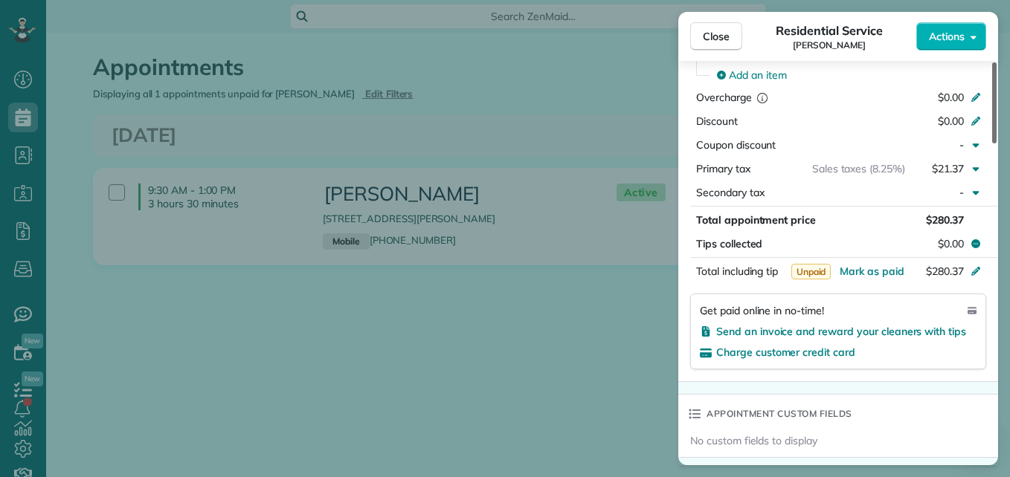
scroll to position [762, 0]
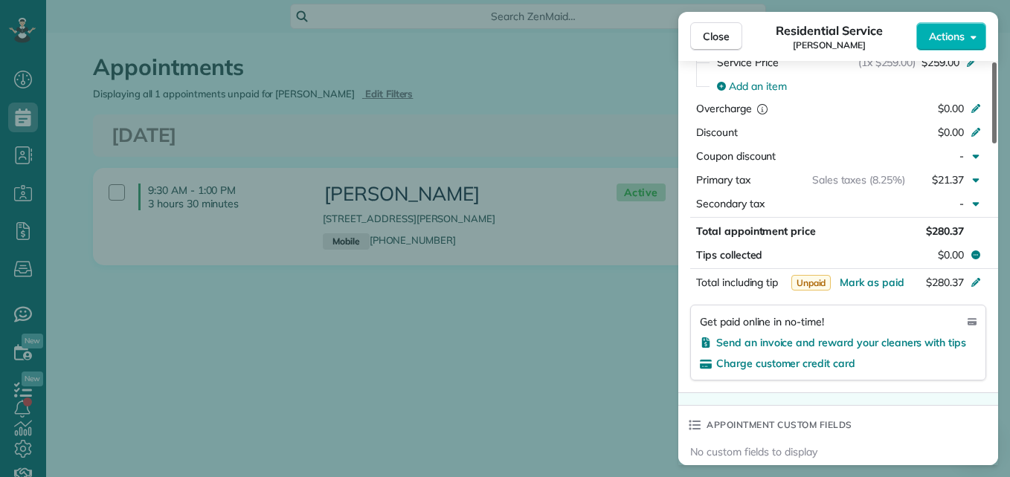
drag, startPoint x: 993, startPoint y: 292, endPoint x: 993, endPoint y: 245, distance: 47.6
click at [993, 143] on div at bounding box center [994, 102] width 4 height 81
click at [959, 253] on span "$0.00" at bounding box center [951, 255] width 26 height 15
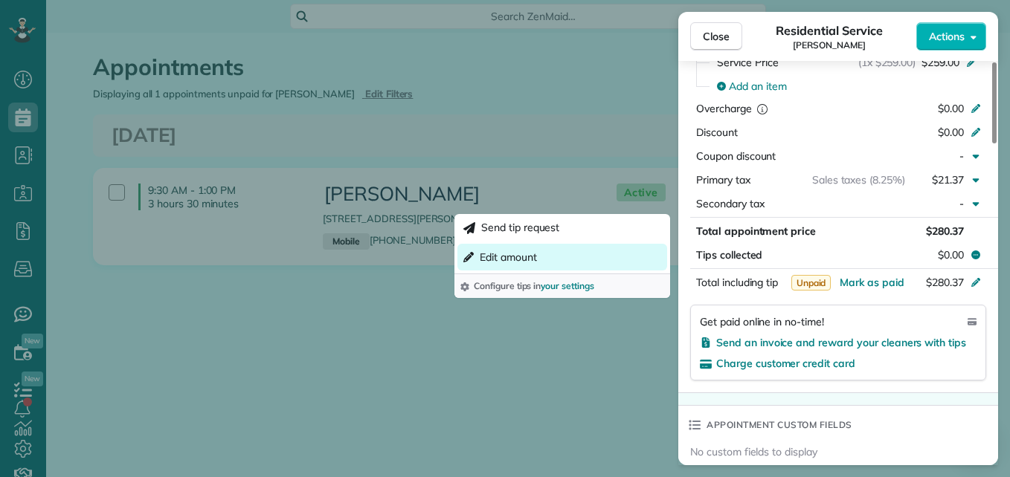
click at [527, 259] on span "Edit amount" at bounding box center [508, 257] width 57 height 15
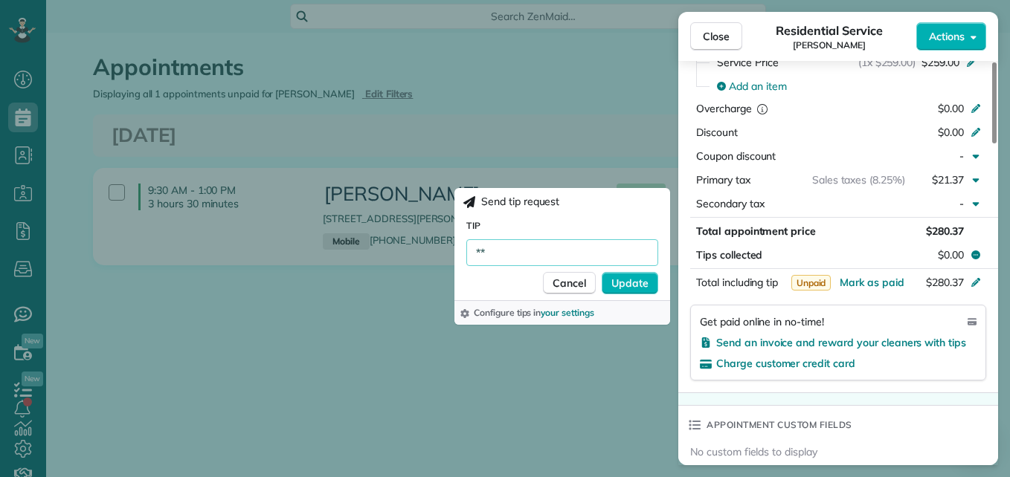
click at [522, 253] on input "**" at bounding box center [562, 252] width 192 height 27
type input "******"
click at [609, 278] on button "Update" at bounding box center [629, 283] width 57 height 22
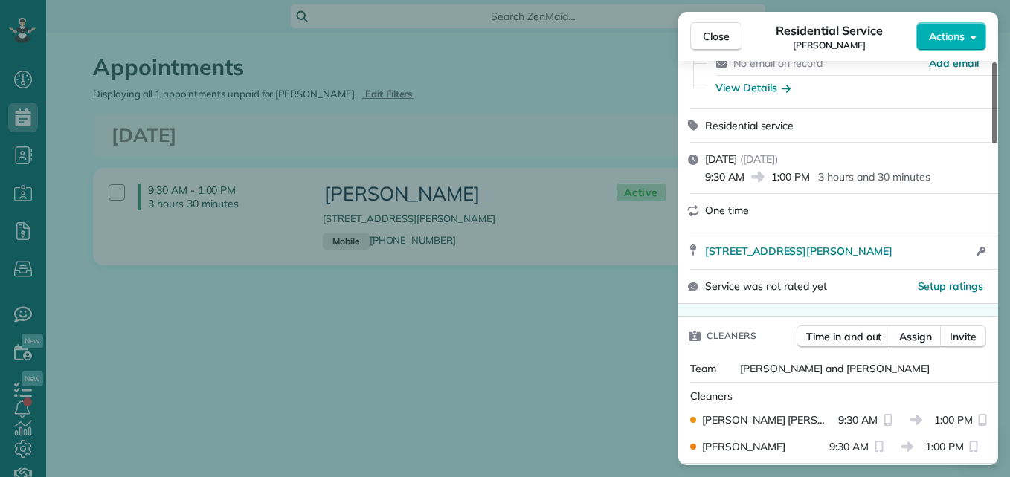
scroll to position [0, 0]
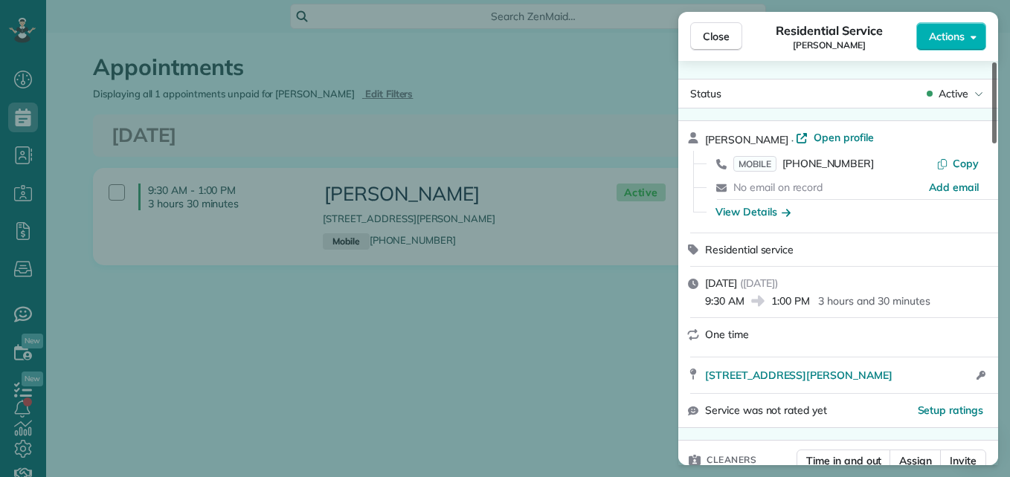
drag, startPoint x: 992, startPoint y: 262, endPoint x: 990, endPoint y: 51, distance: 210.4
click at [992, 62] on div at bounding box center [994, 102] width 4 height 81
click at [721, 45] on button "Close" at bounding box center [716, 36] width 52 height 28
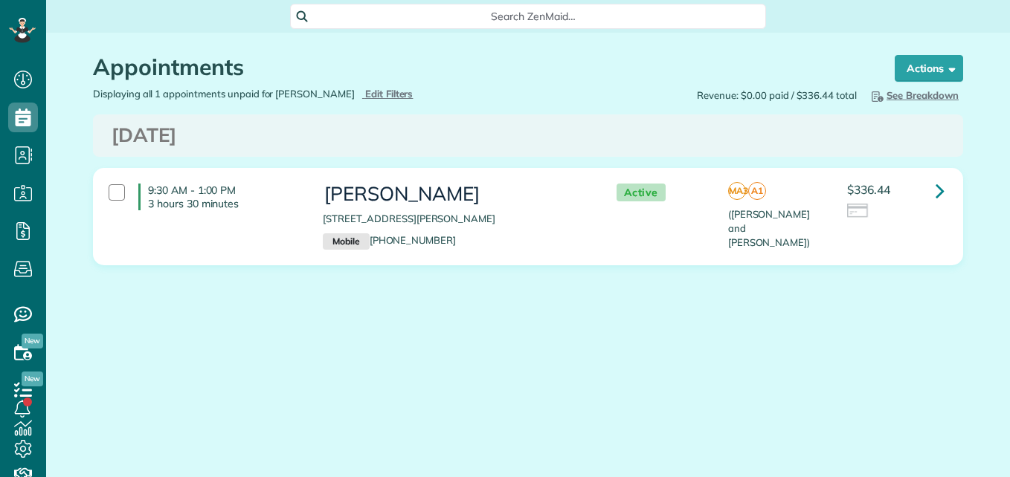
scroll to position [7, 7]
click at [120, 190] on div at bounding box center [117, 192] width 16 height 16
click at [941, 74] on link "Bulk Actions" at bounding box center [914, 68] width 97 height 27
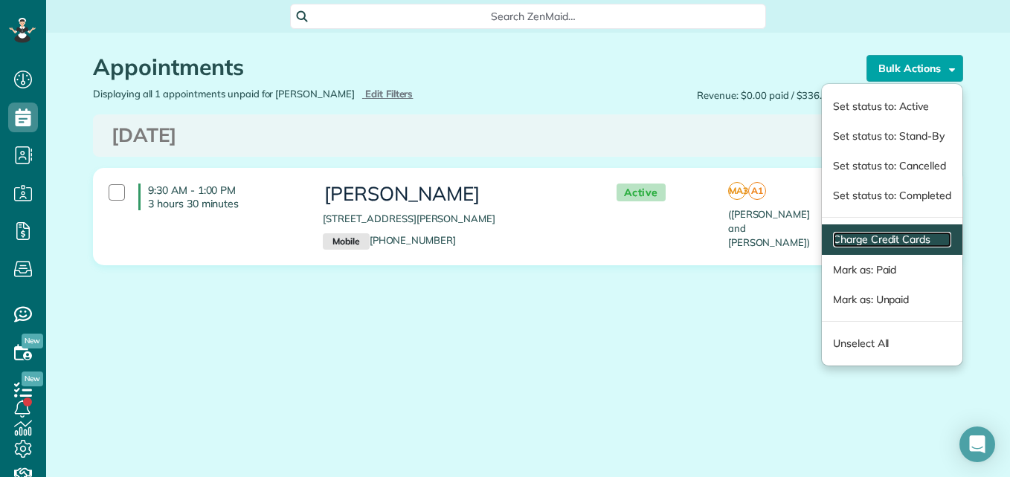
click at [880, 243] on link "Charge Credit Cards" at bounding box center [892, 240] width 118 height 16
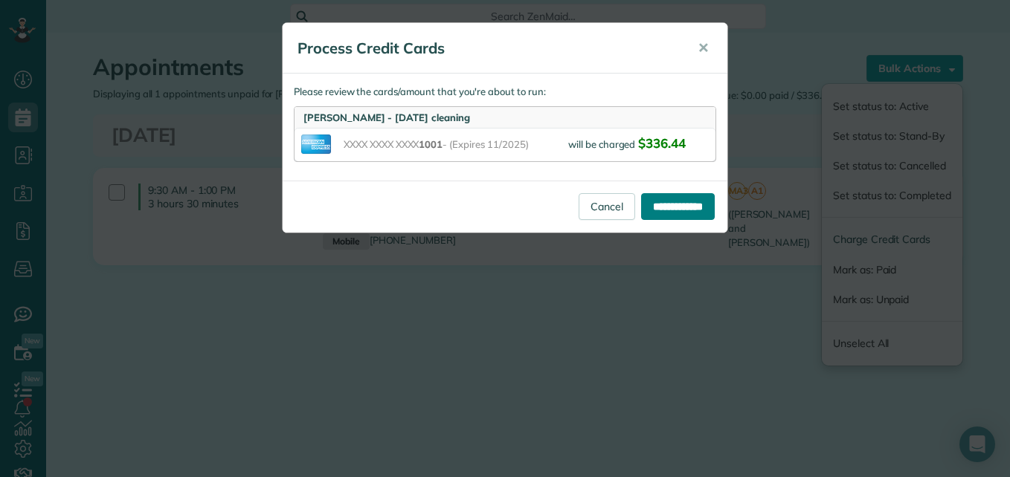
click at [695, 208] on input "**********" at bounding box center [678, 206] width 74 height 27
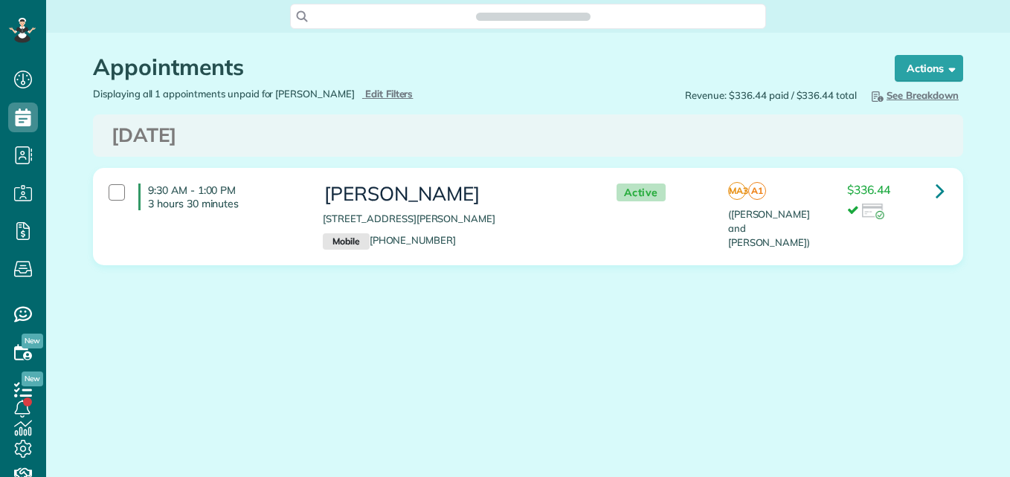
scroll to position [7, 7]
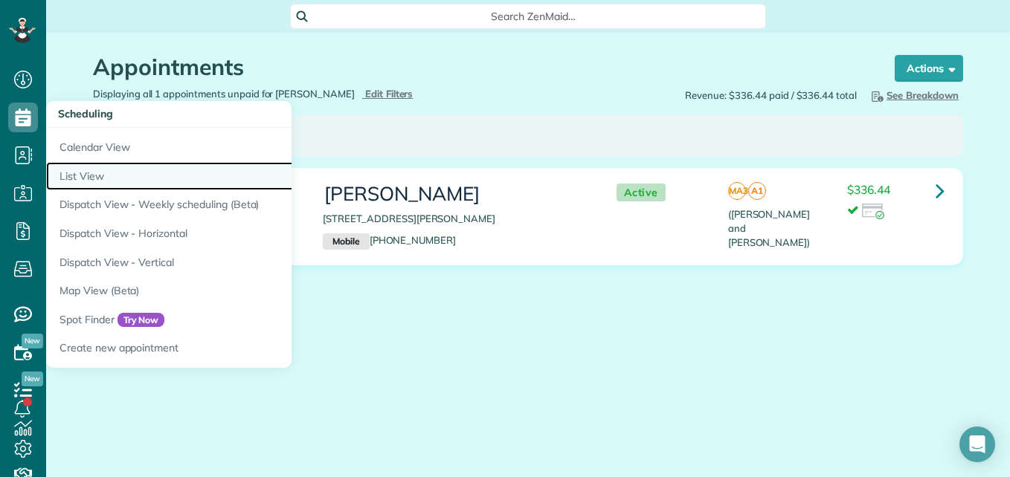
click at [91, 175] on link "List View" at bounding box center [232, 176] width 372 height 29
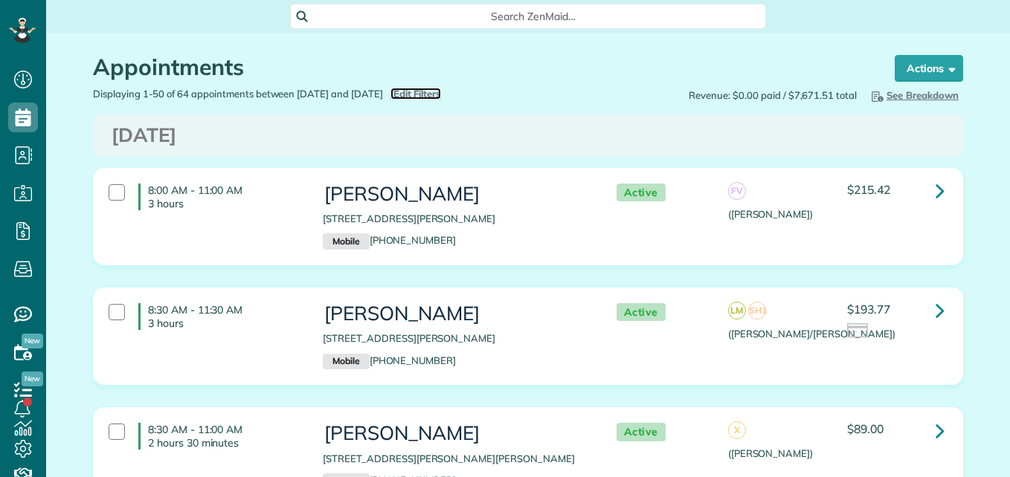
click at [442, 95] on span "Edit Filters" at bounding box center [417, 94] width 48 height 12
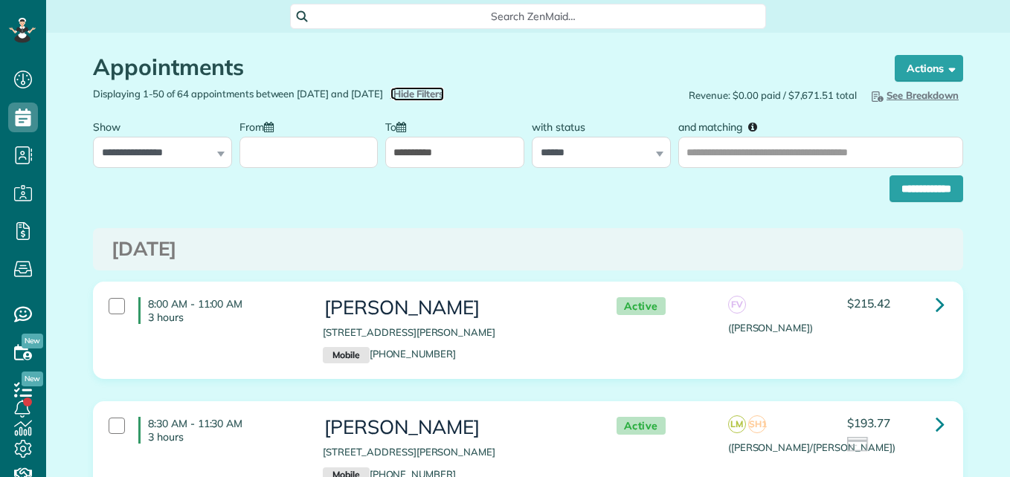
scroll to position [7, 7]
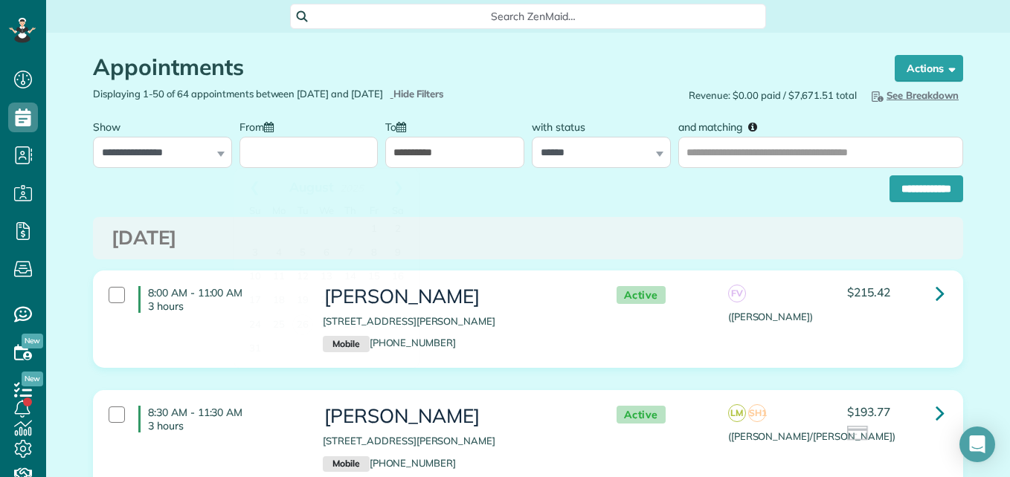
click at [325, 167] on input "From" at bounding box center [308, 152] width 139 height 31
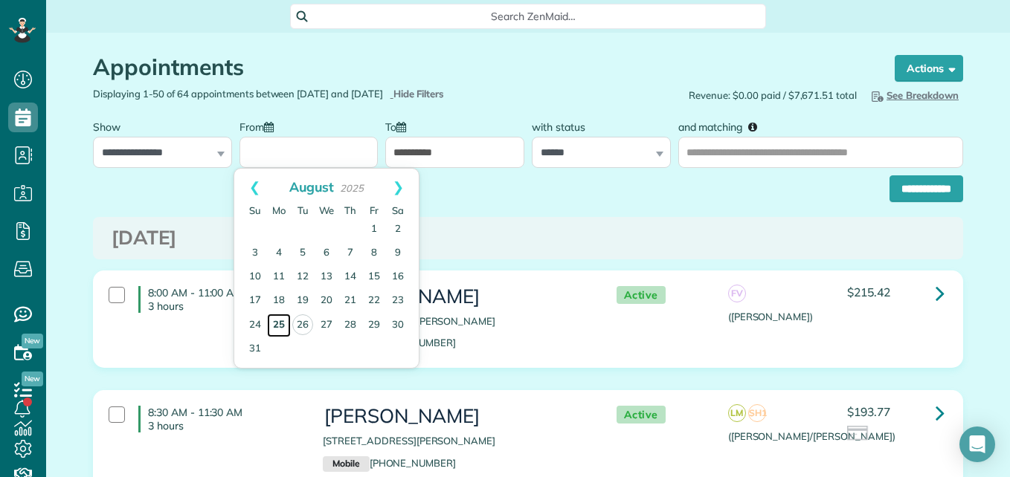
click at [288, 325] on link "25" at bounding box center [279, 326] width 24 height 24
type input "**********"
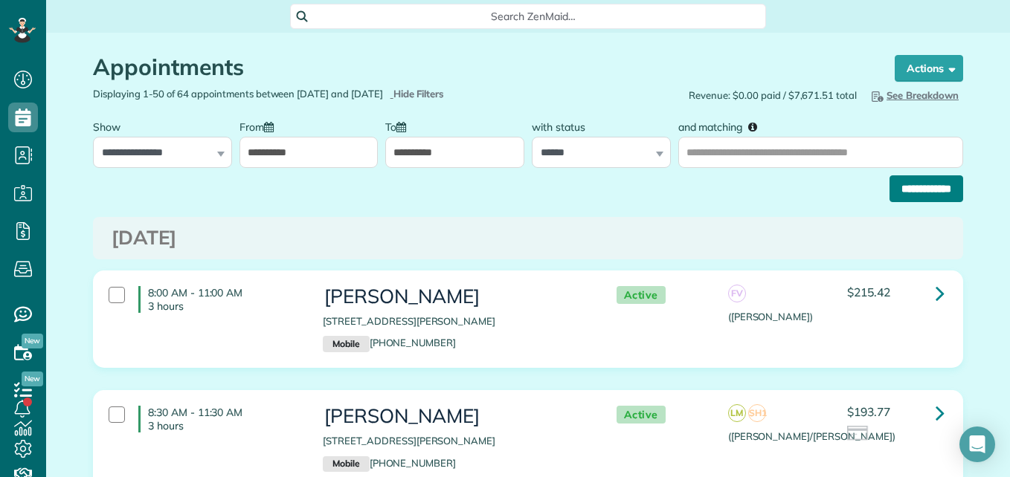
click at [930, 196] on input "**********" at bounding box center [926, 188] width 74 height 27
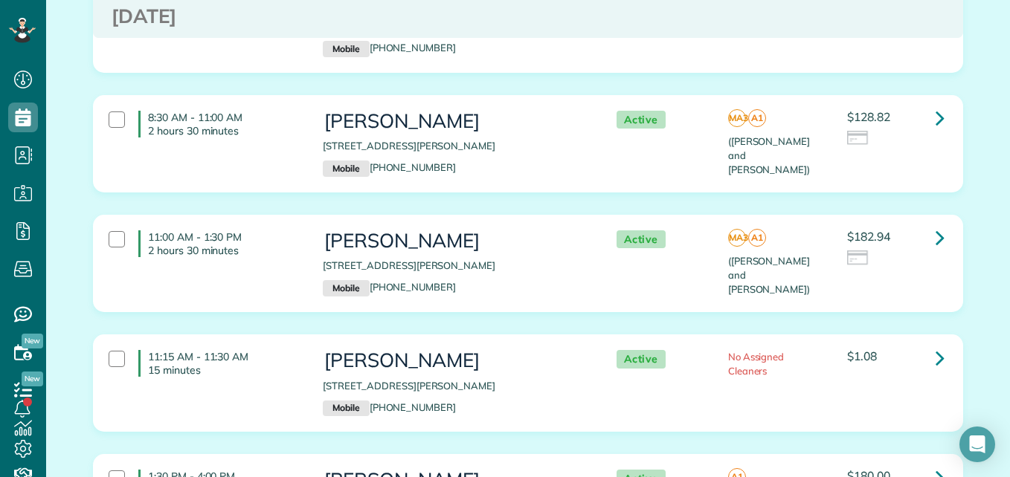
scroll to position [1309, 0]
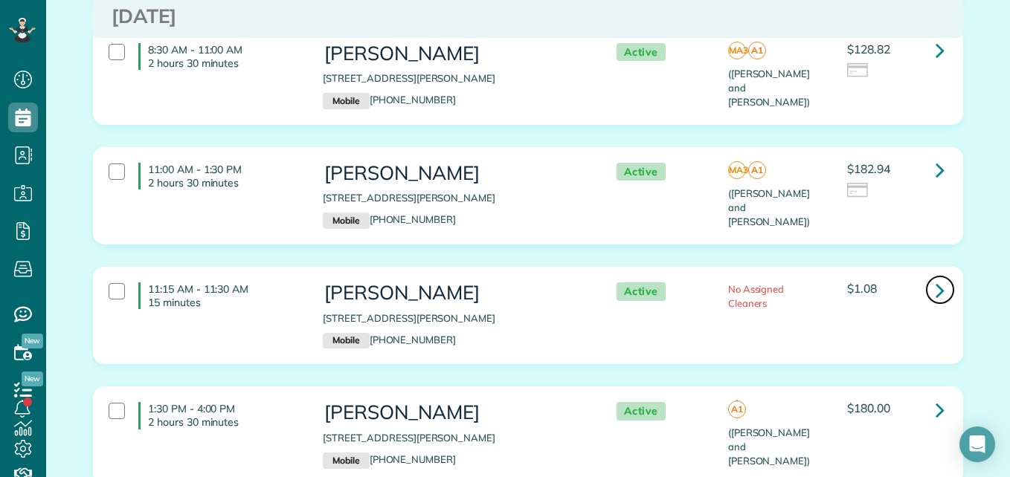
click at [935, 280] on icon at bounding box center [939, 290] width 9 height 26
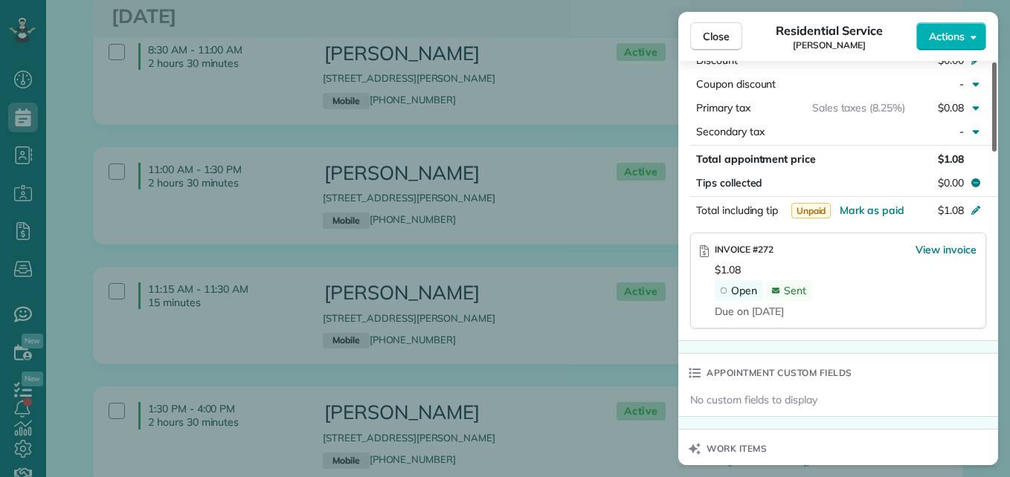
scroll to position [816, 0]
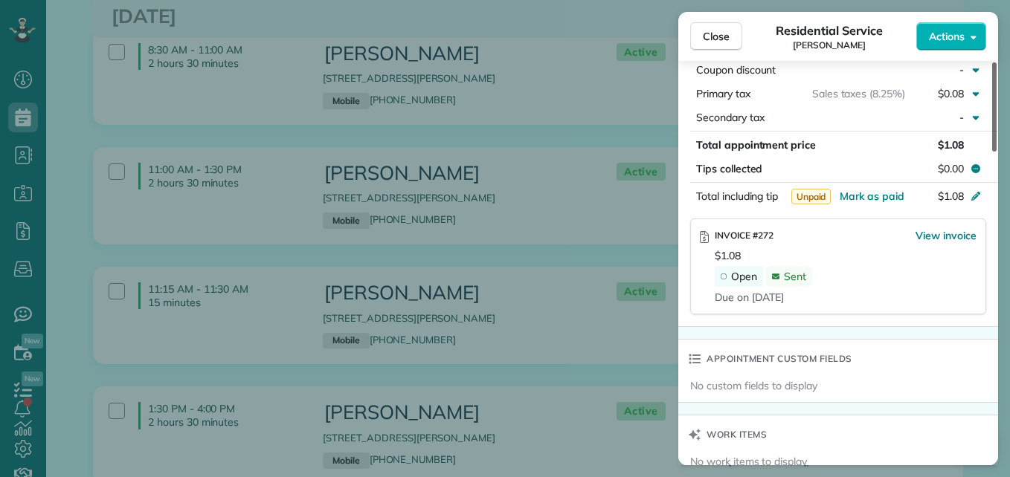
drag, startPoint x: 992, startPoint y: 135, endPoint x: 981, endPoint y: 314, distance: 179.5
click at [992, 152] on div at bounding box center [994, 106] width 4 height 89
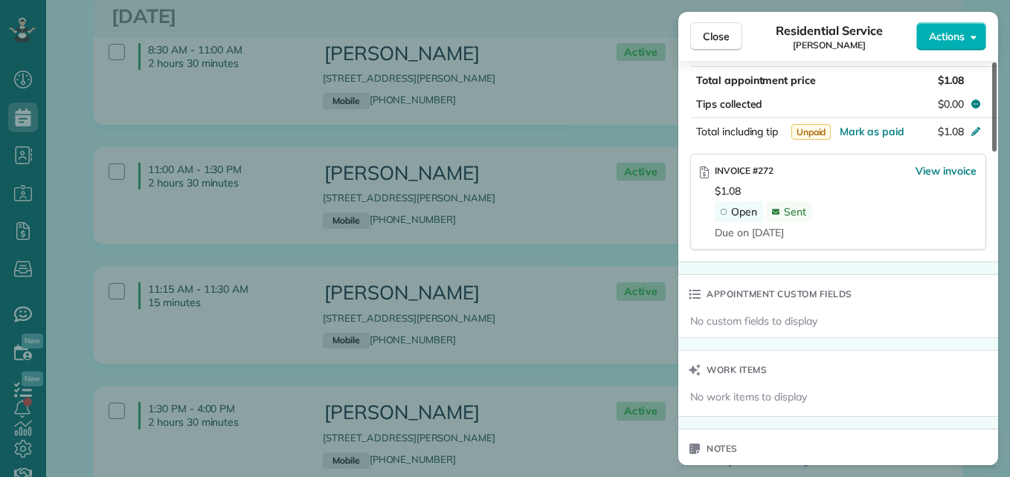
scroll to position [874, 0]
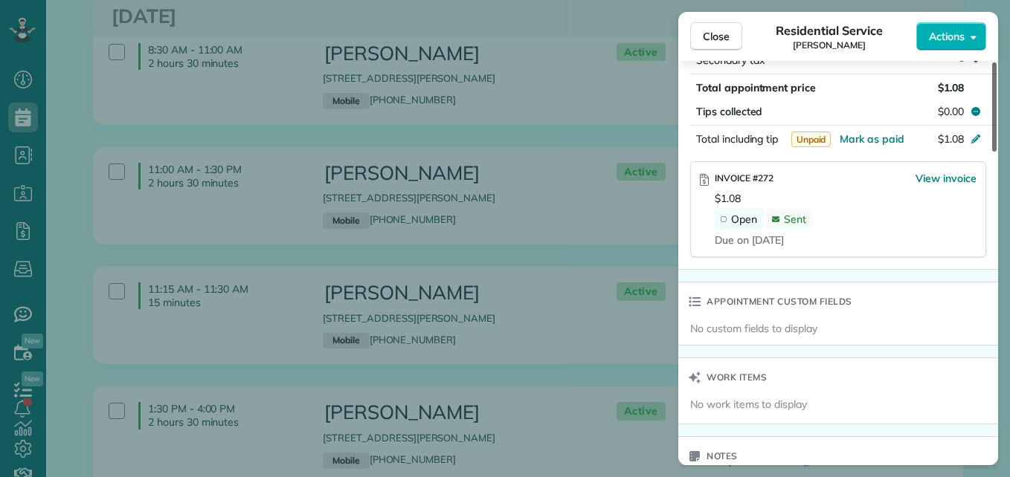
drag, startPoint x: 995, startPoint y: 268, endPoint x: 993, endPoint y: 281, distance: 12.7
click at [993, 152] on div at bounding box center [994, 106] width 4 height 89
click at [947, 177] on span "View invoice" at bounding box center [945, 178] width 61 height 15
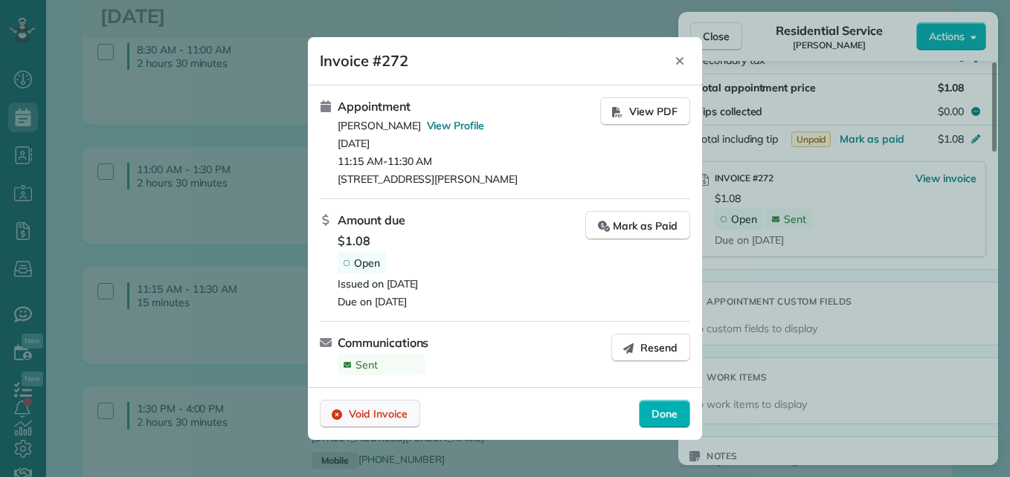
click at [384, 421] on span "Void Invoice" at bounding box center [378, 414] width 59 height 15
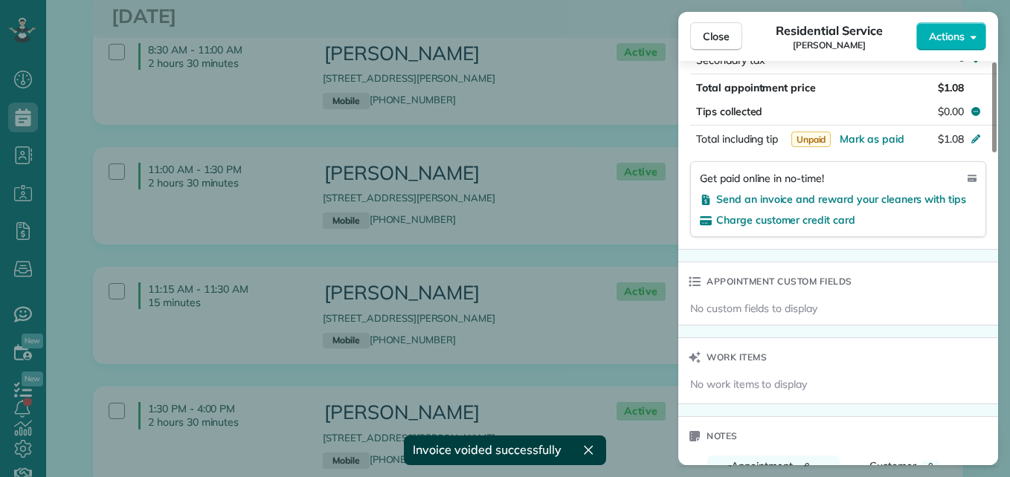
scroll to position [862, 0]
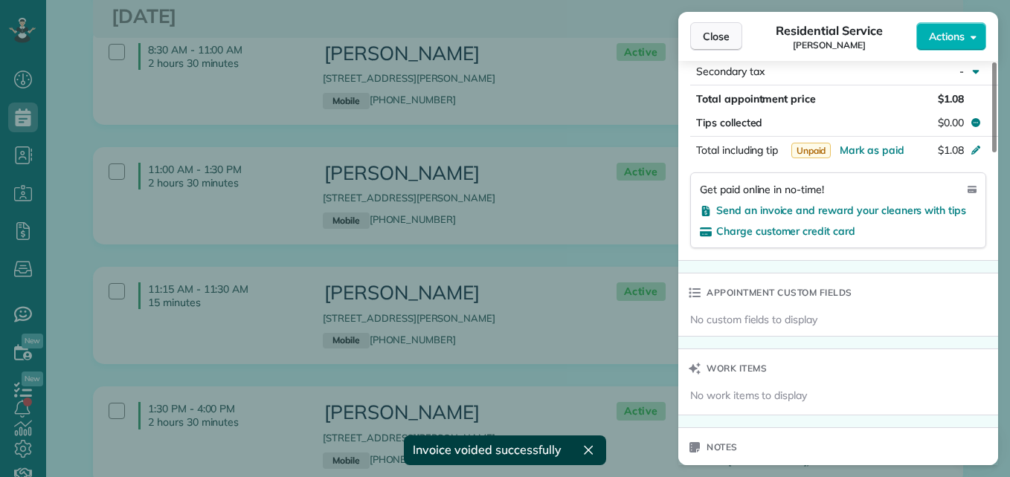
click at [709, 41] on span "Close" at bounding box center [716, 36] width 27 height 15
